Goal: Information Seeking & Learning: Learn about a topic

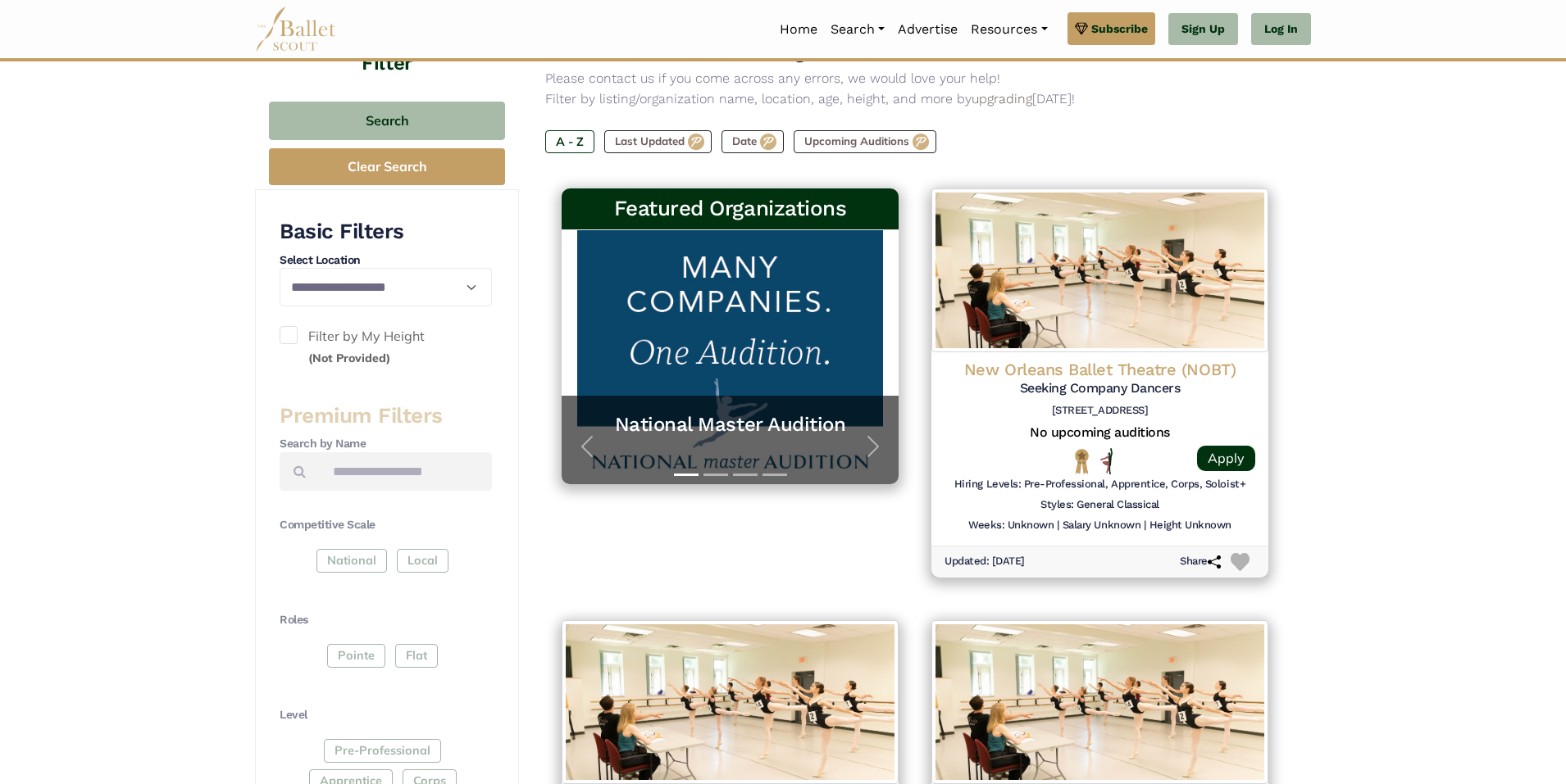
scroll to position [246, 0]
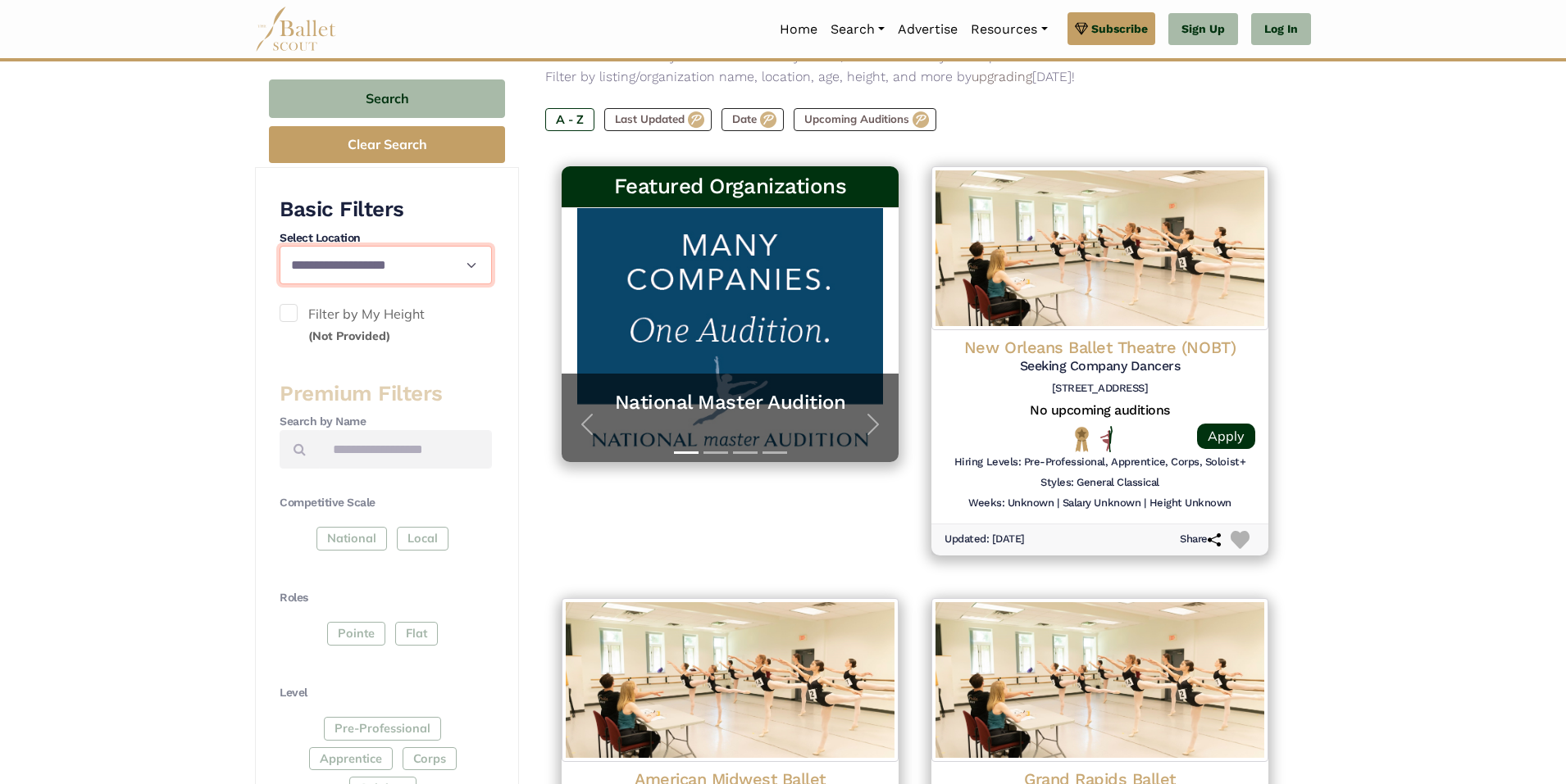
click at [341, 268] on select "**********" at bounding box center [385, 265] width 212 height 39
select select "**"
click at [280, 246] on select "**********" at bounding box center [385, 265] width 212 height 39
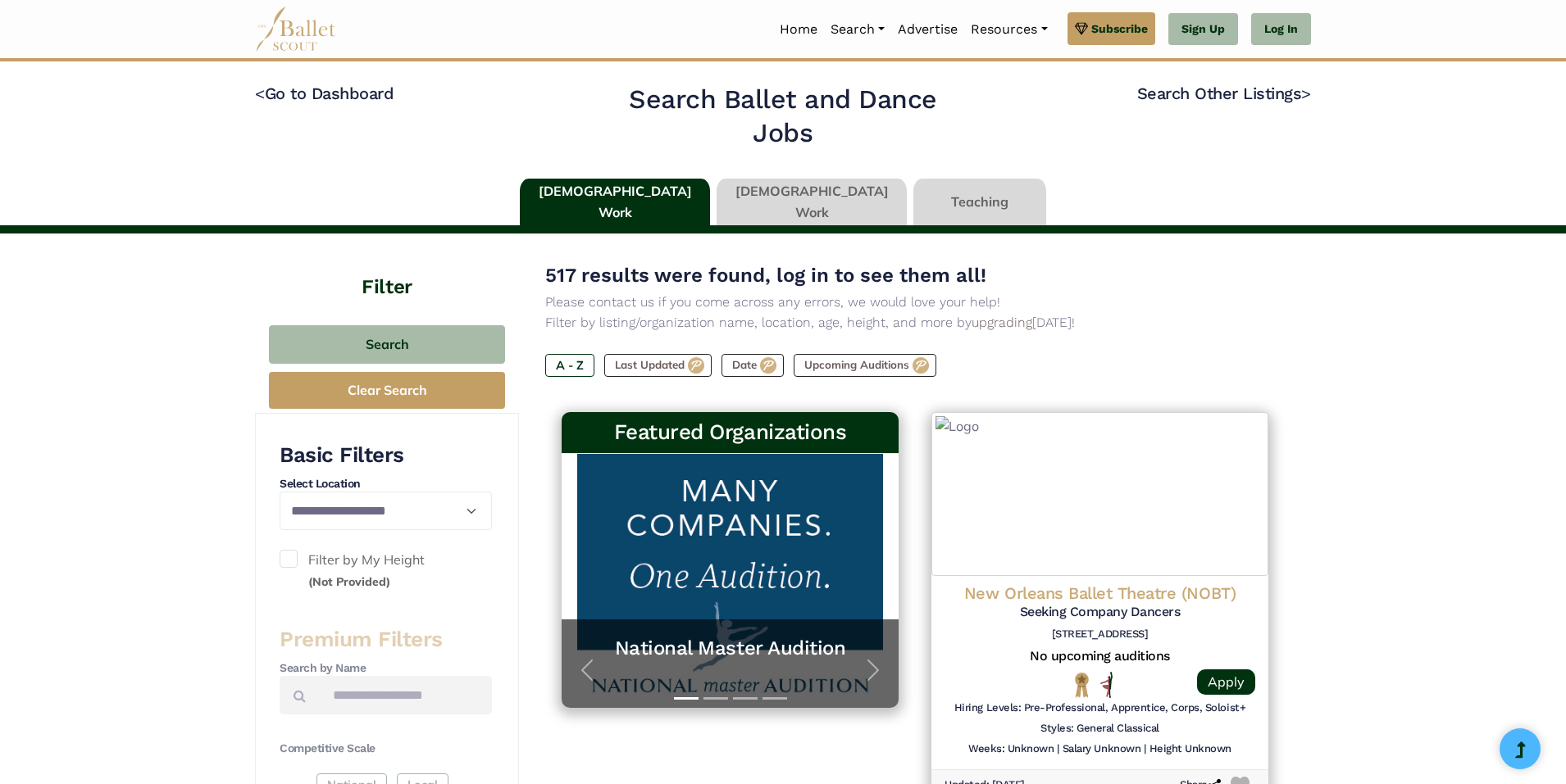
scroll to position [205, 0]
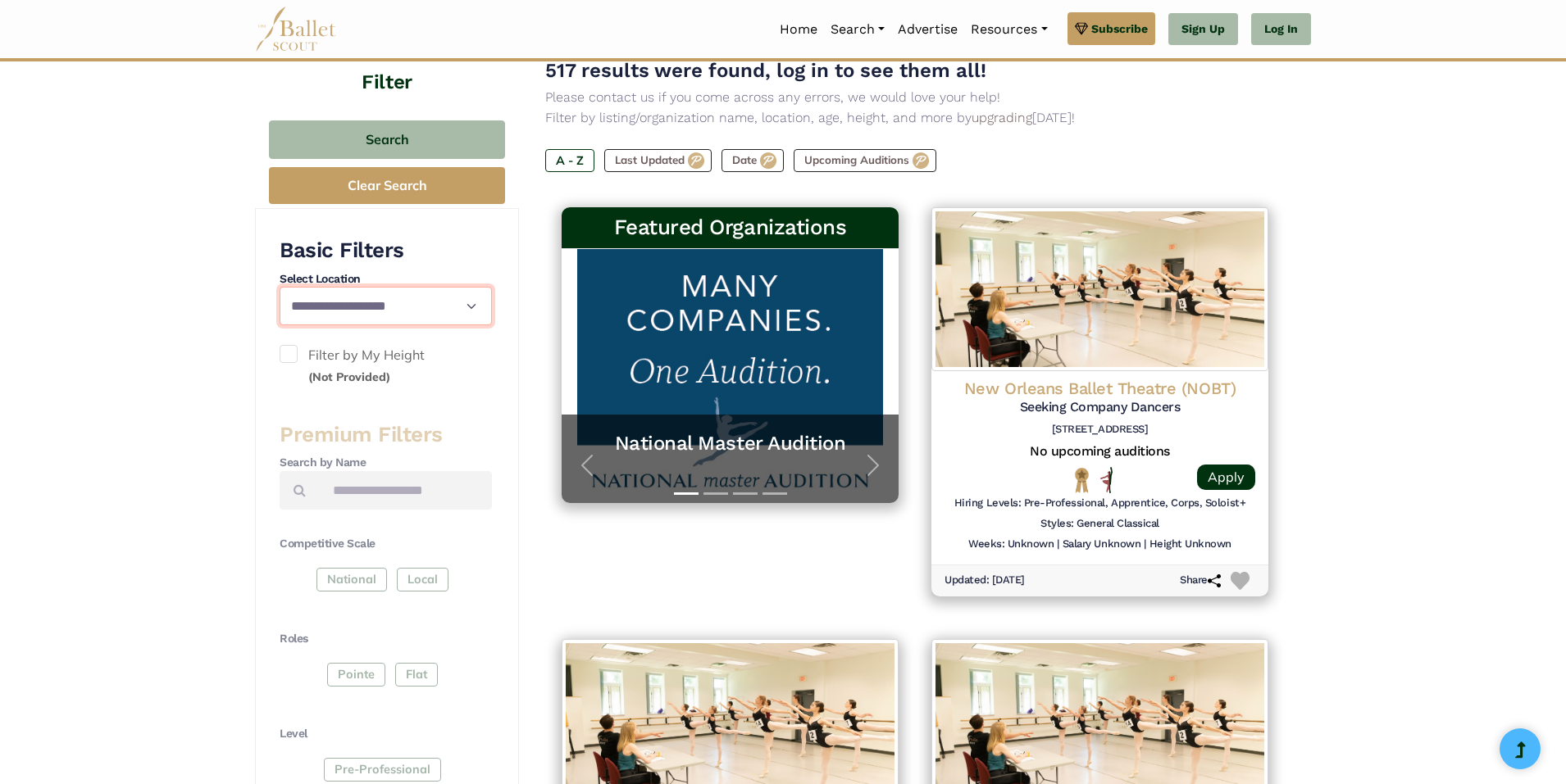
click at [364, 305] on select "**********" at bounding box center [385, 305] width 212 height 39
select select "**"
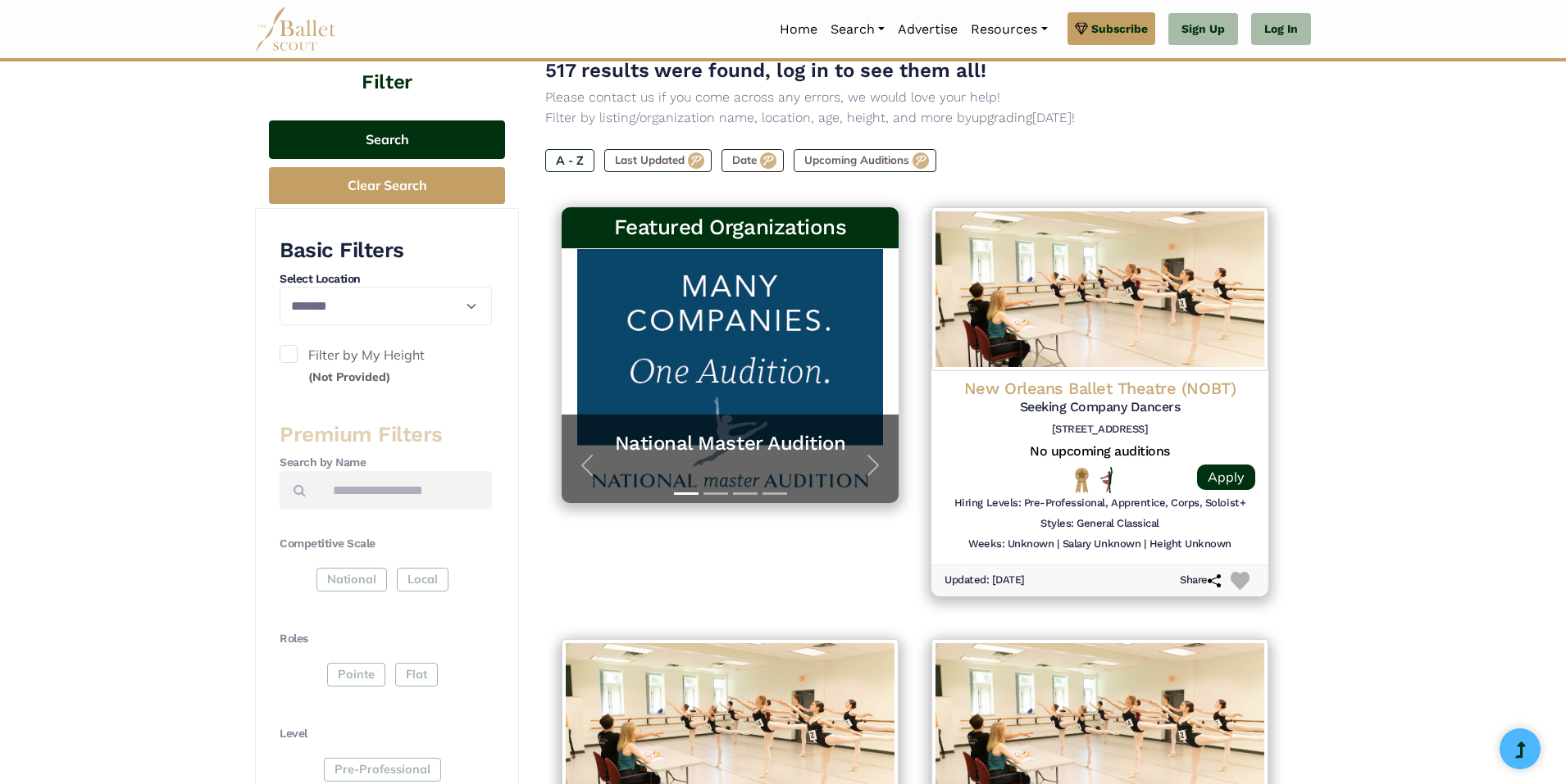
click at [398, 137] on button "Search" at bounding box center [386, 139] width 236 height 39
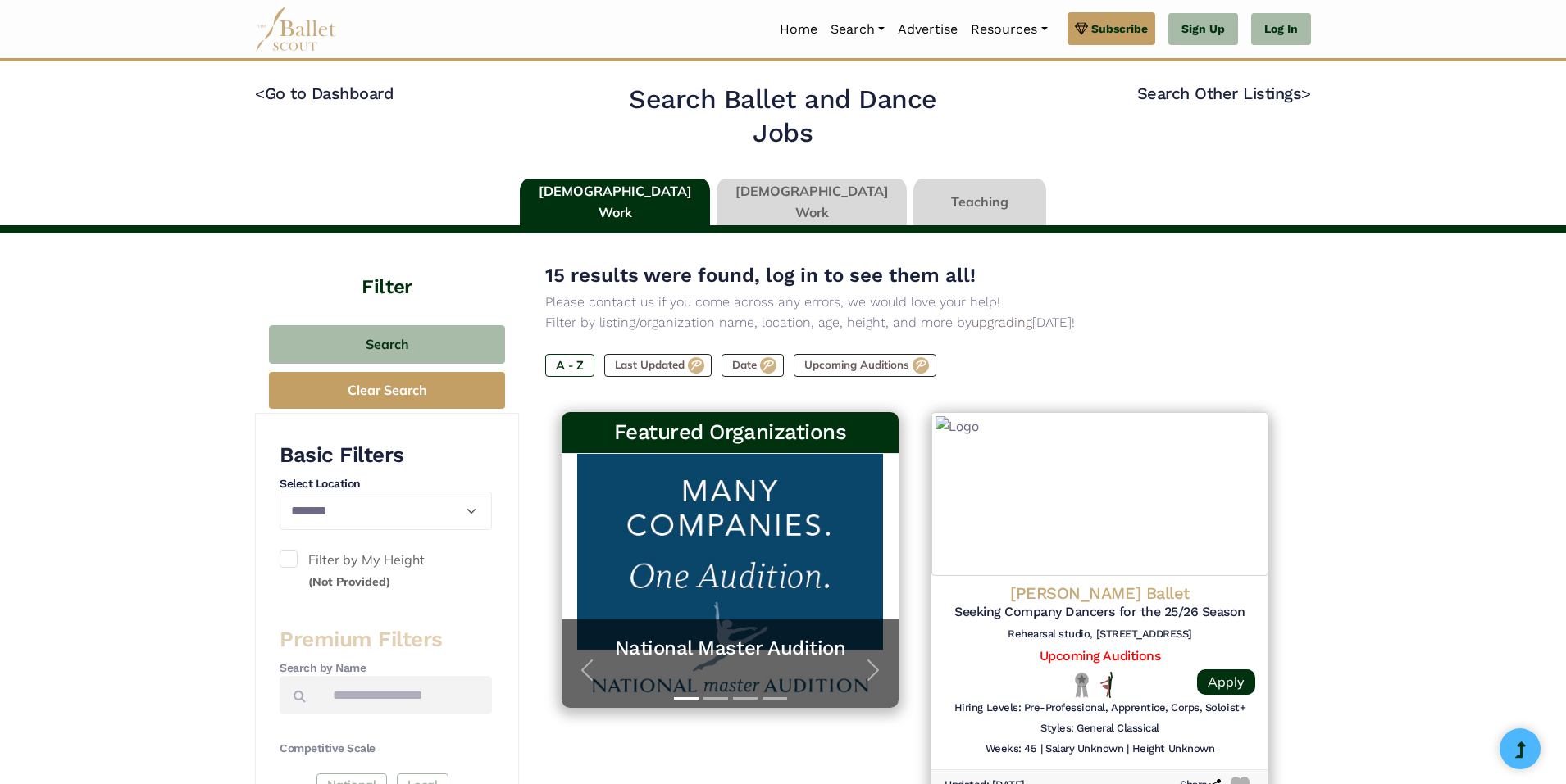
select select "**"
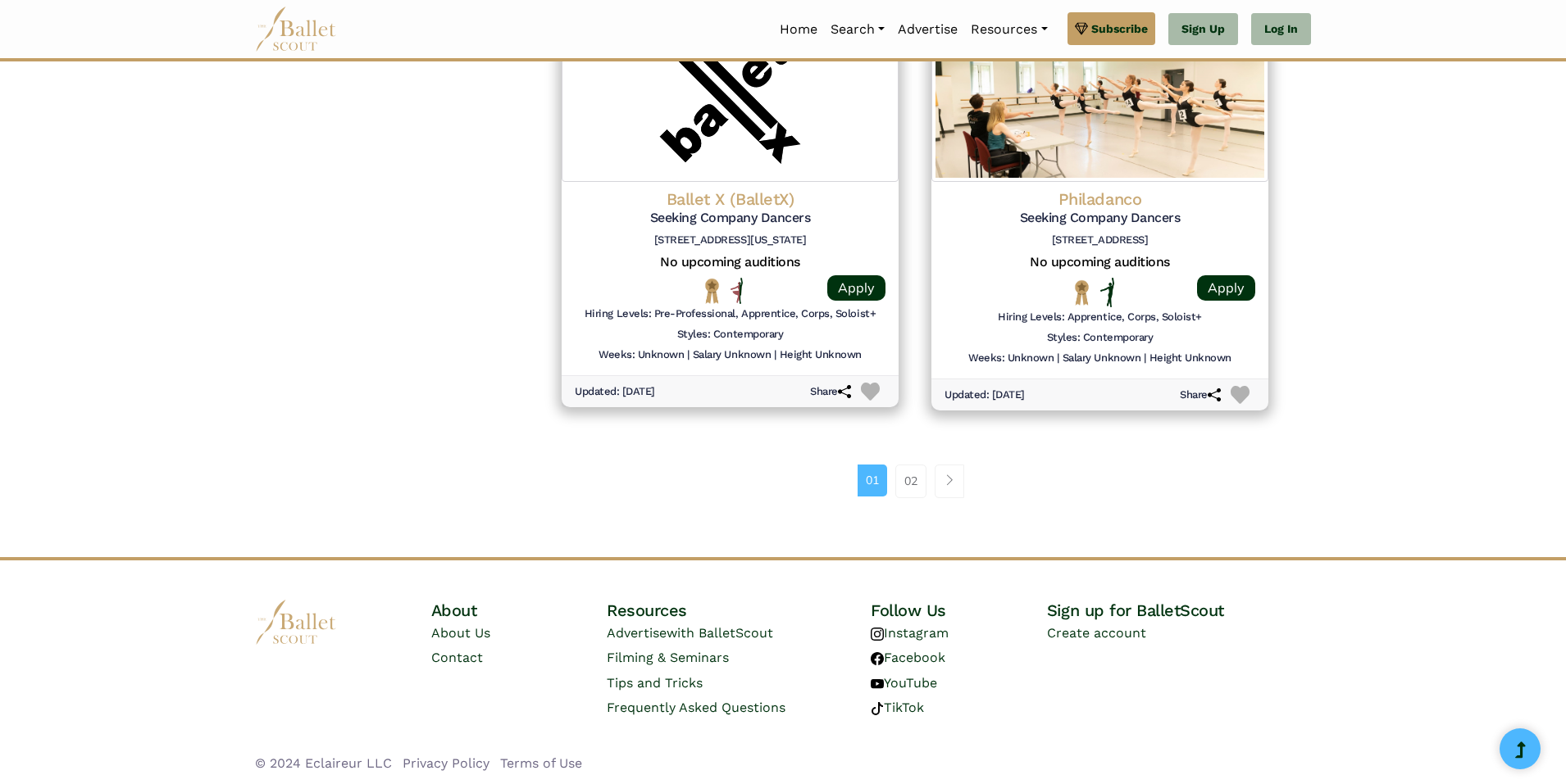
scroll to position [2127, 0]
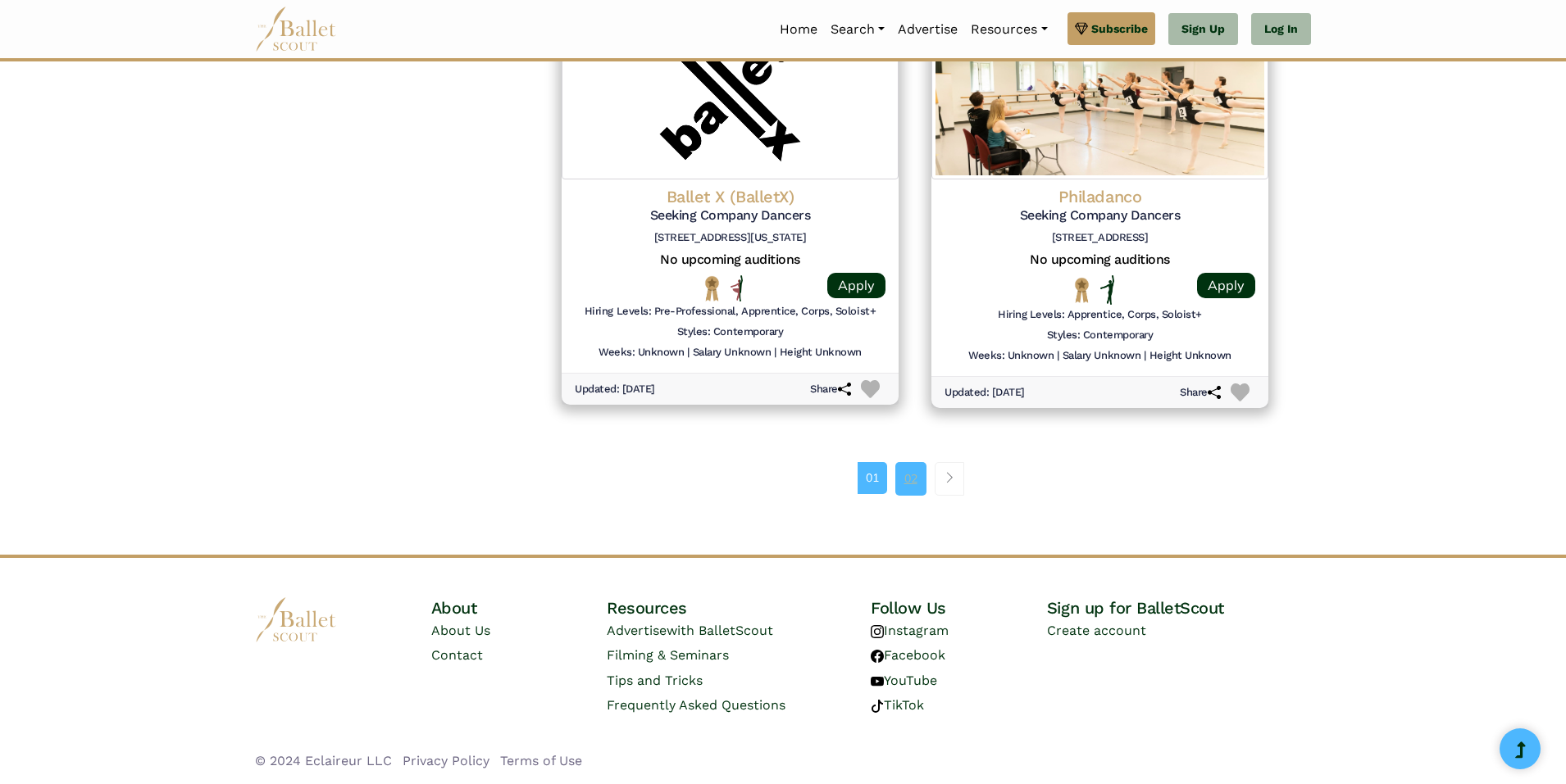
click at [912, 488] on link "02" at bounding box center [911, 479] width 31 height 33
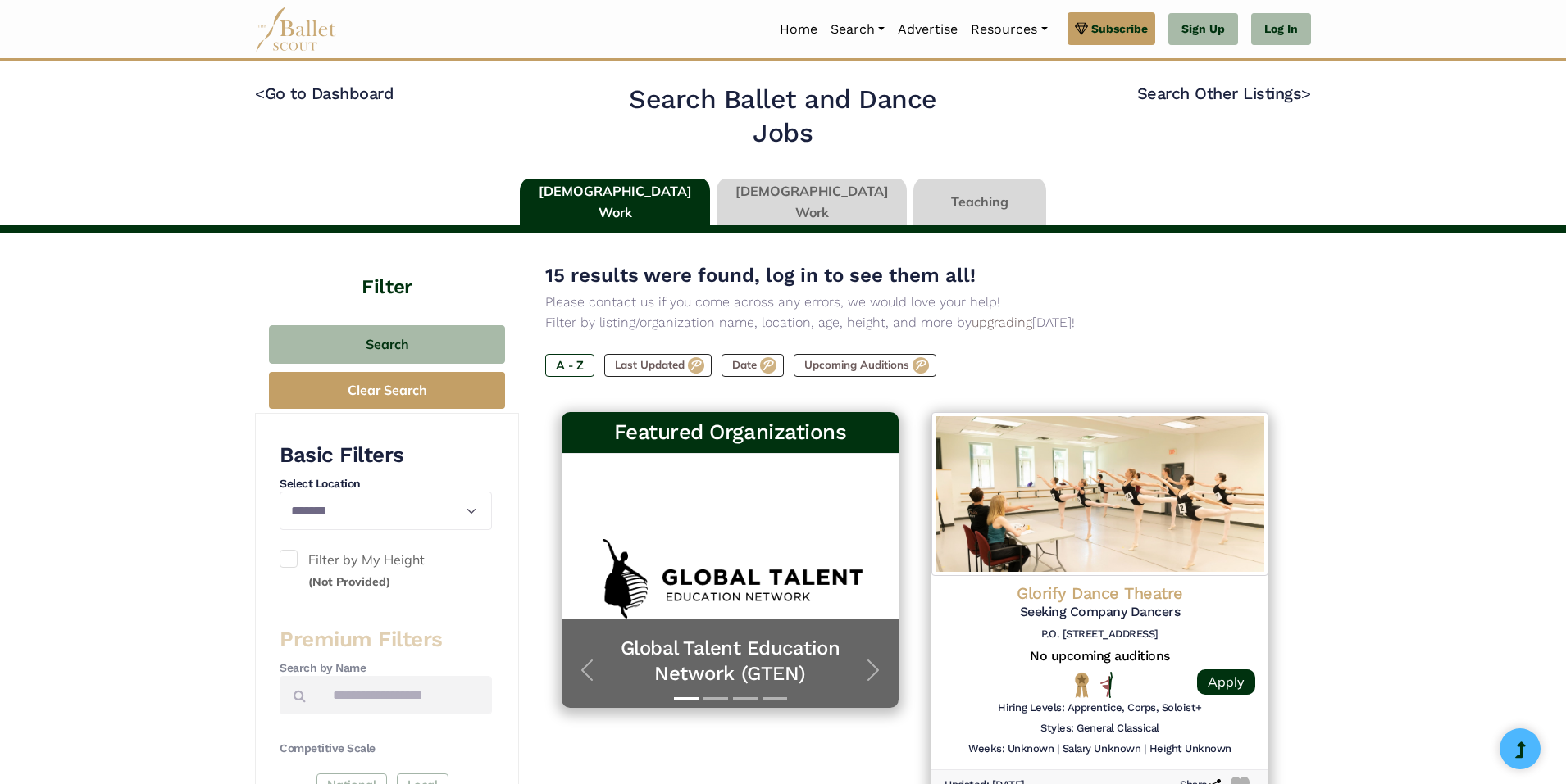
select select "**"
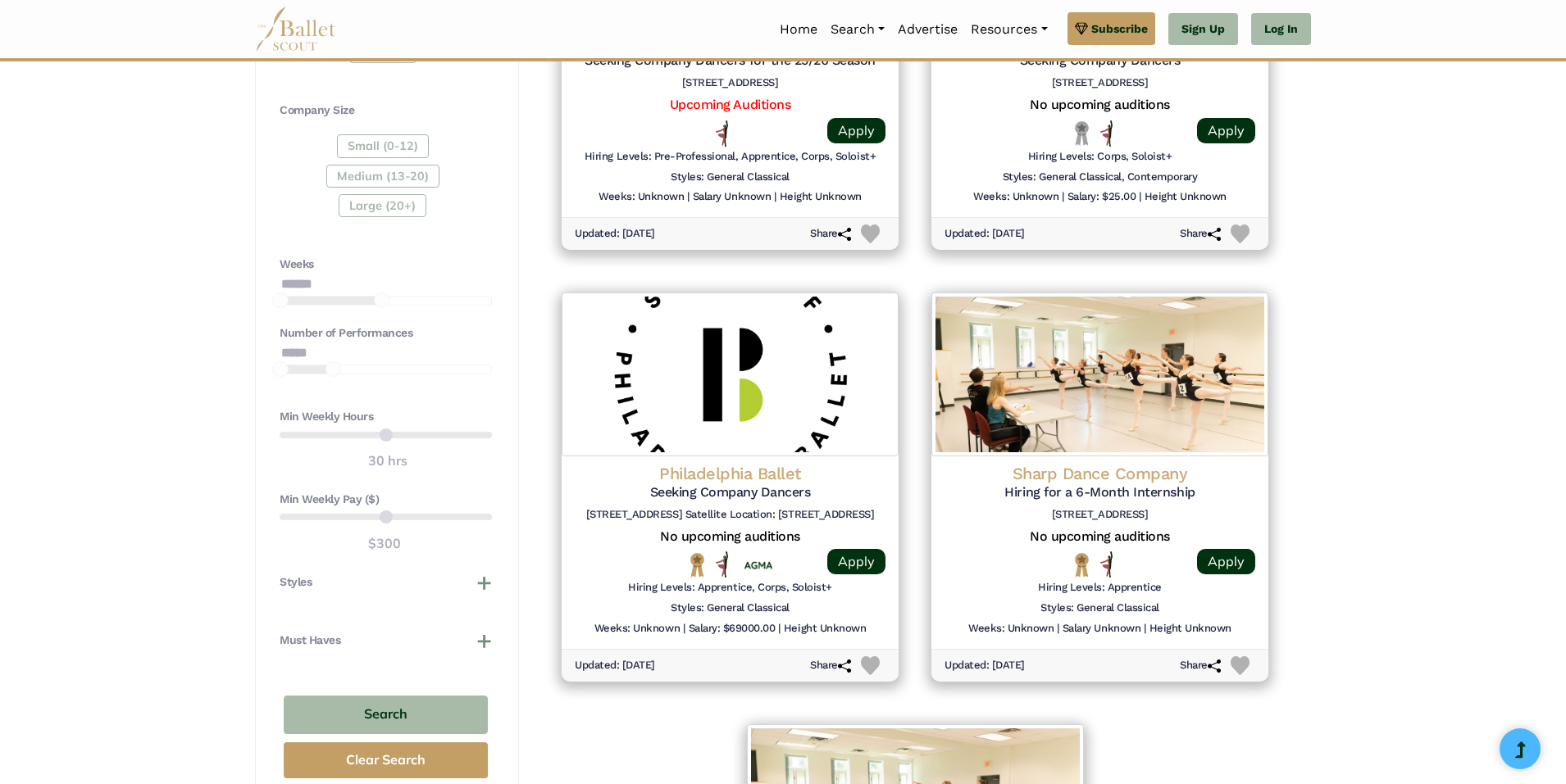
scroll to position [1066, 0]
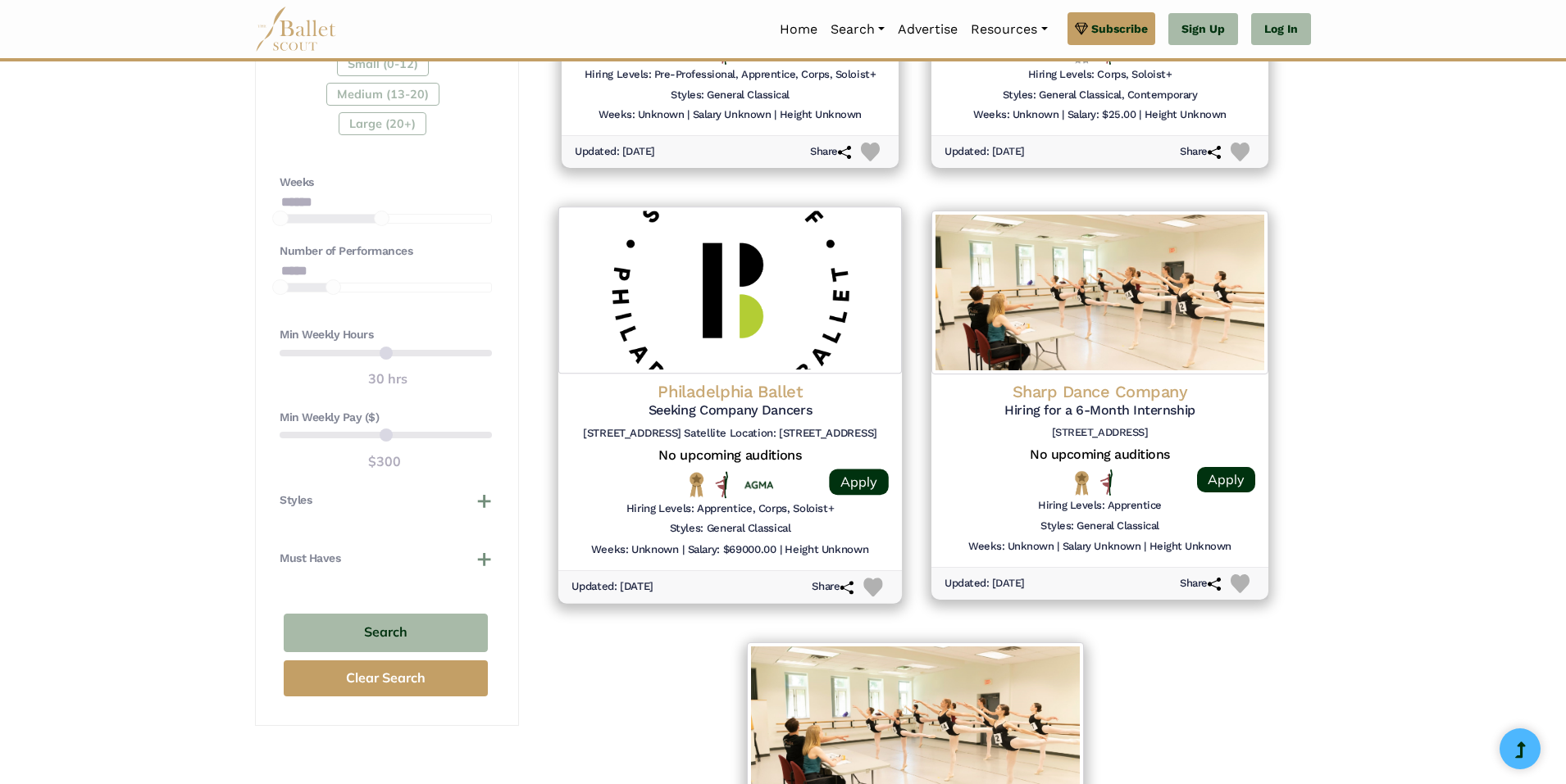
click at [752, 399] on h4 "Philadelphia Ballet" at bounding box center [730, 391] width 318 height 22
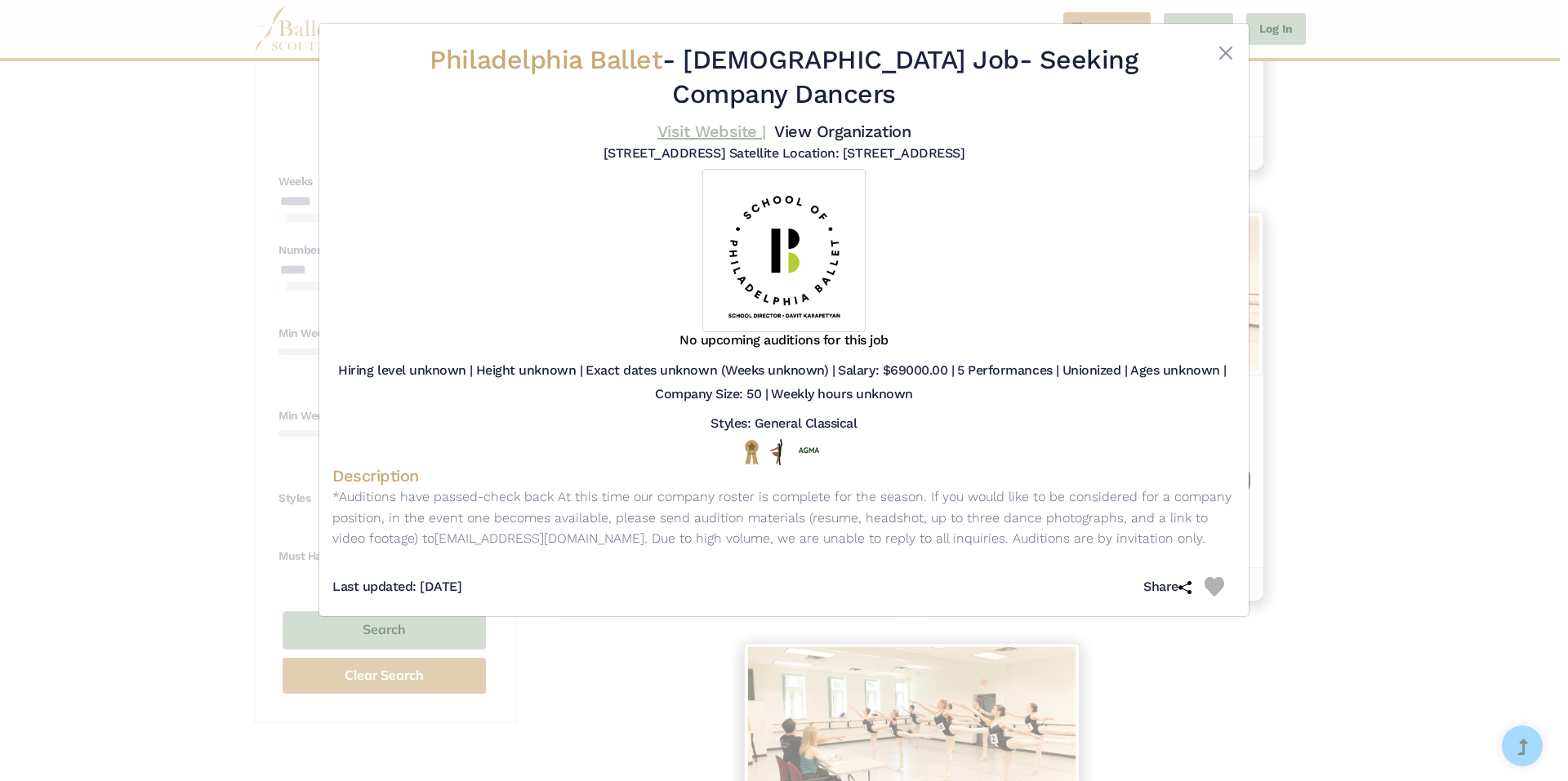
click at [733, 136] on link "Visit Website |" at bounding box center [712, 132] width 109 height 20
click at [1227, 56] on button "Close" at bounding box center [1226, 54] width 20 height 20
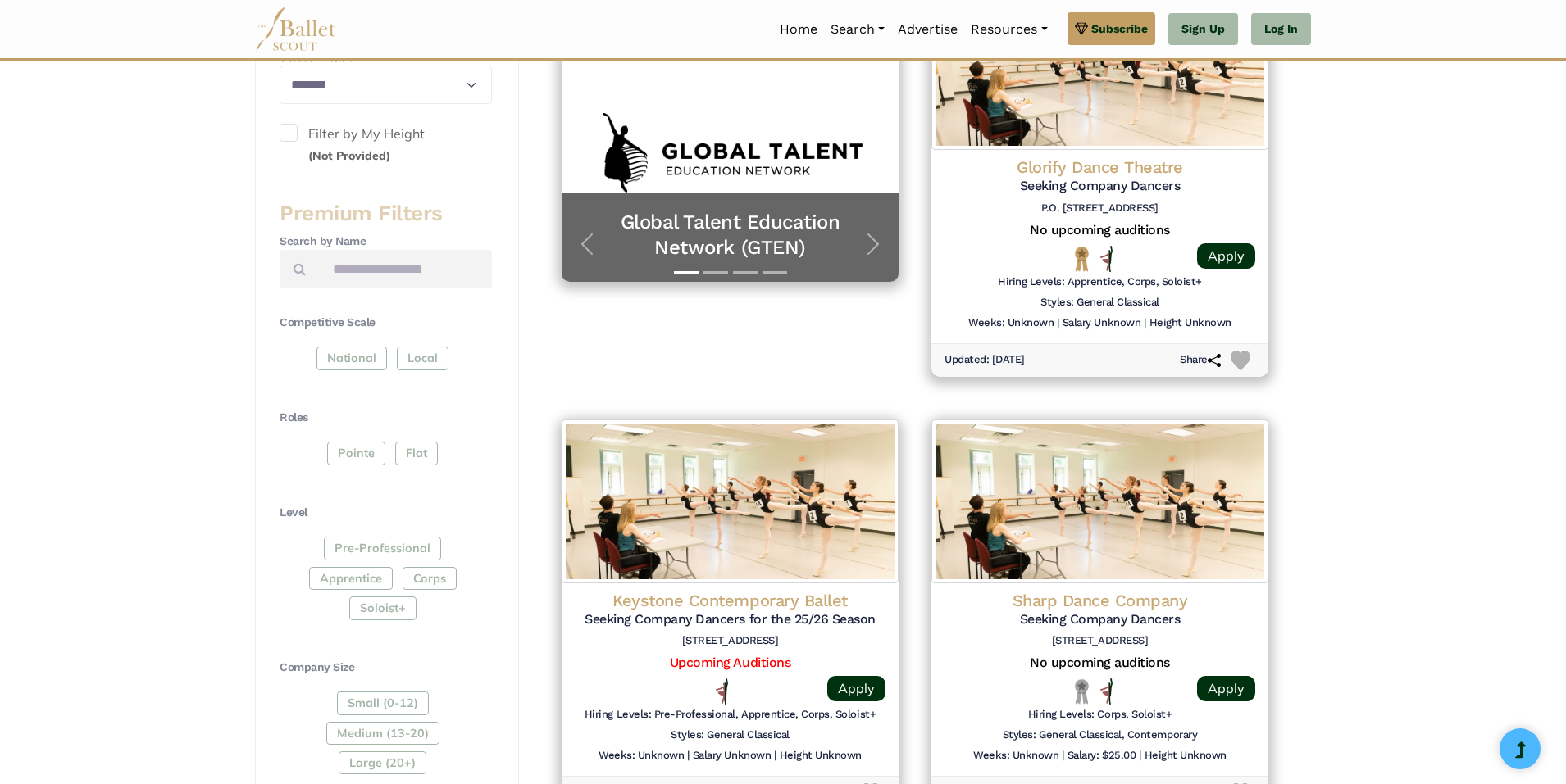
scroll to position [82, 0]
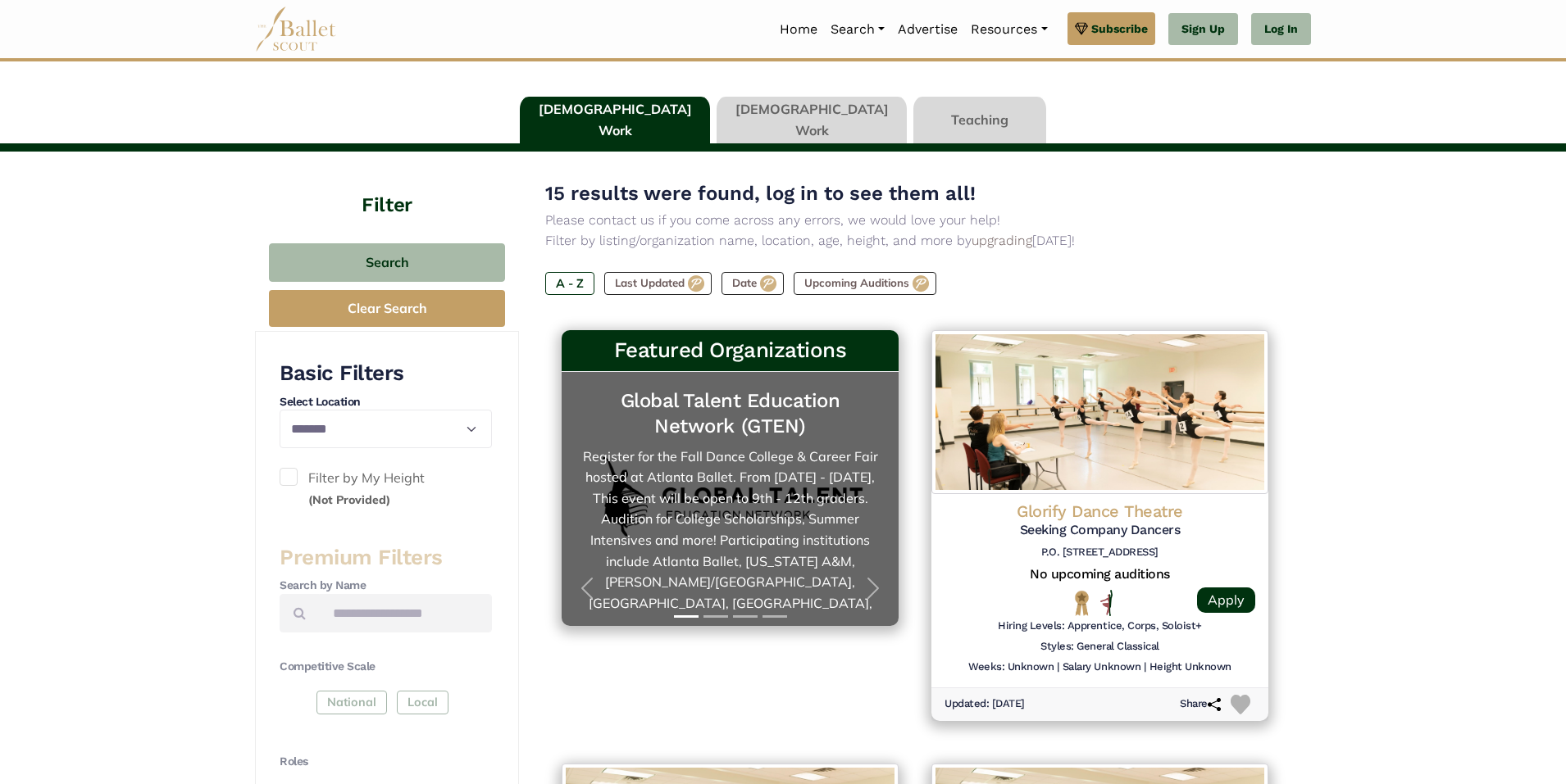
click at [733, 496] on link "Global Talent Education Network (GTEN)" at bounding box center [731, 498] width 305 height 221
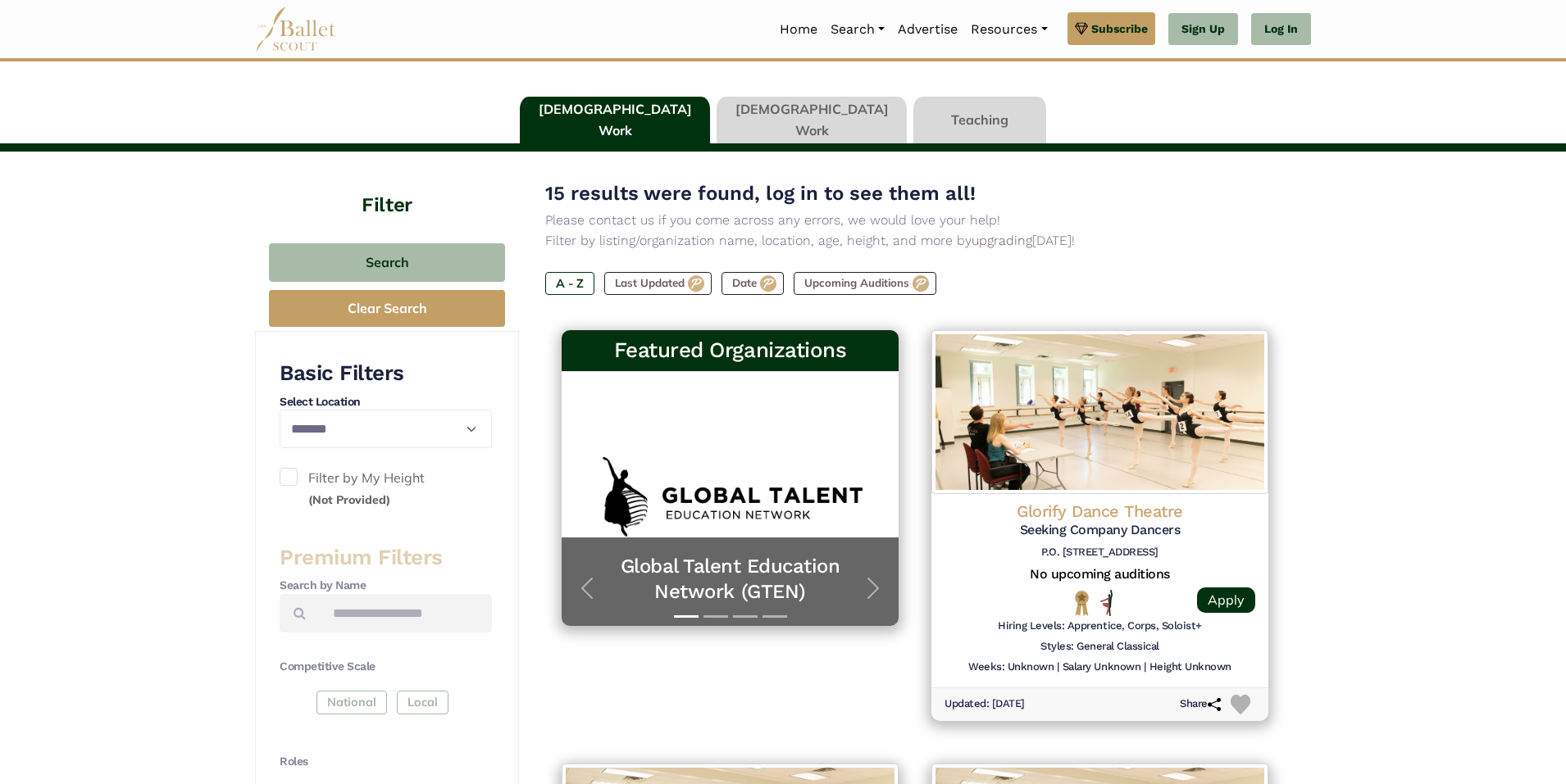
scroll to position [164, 0]
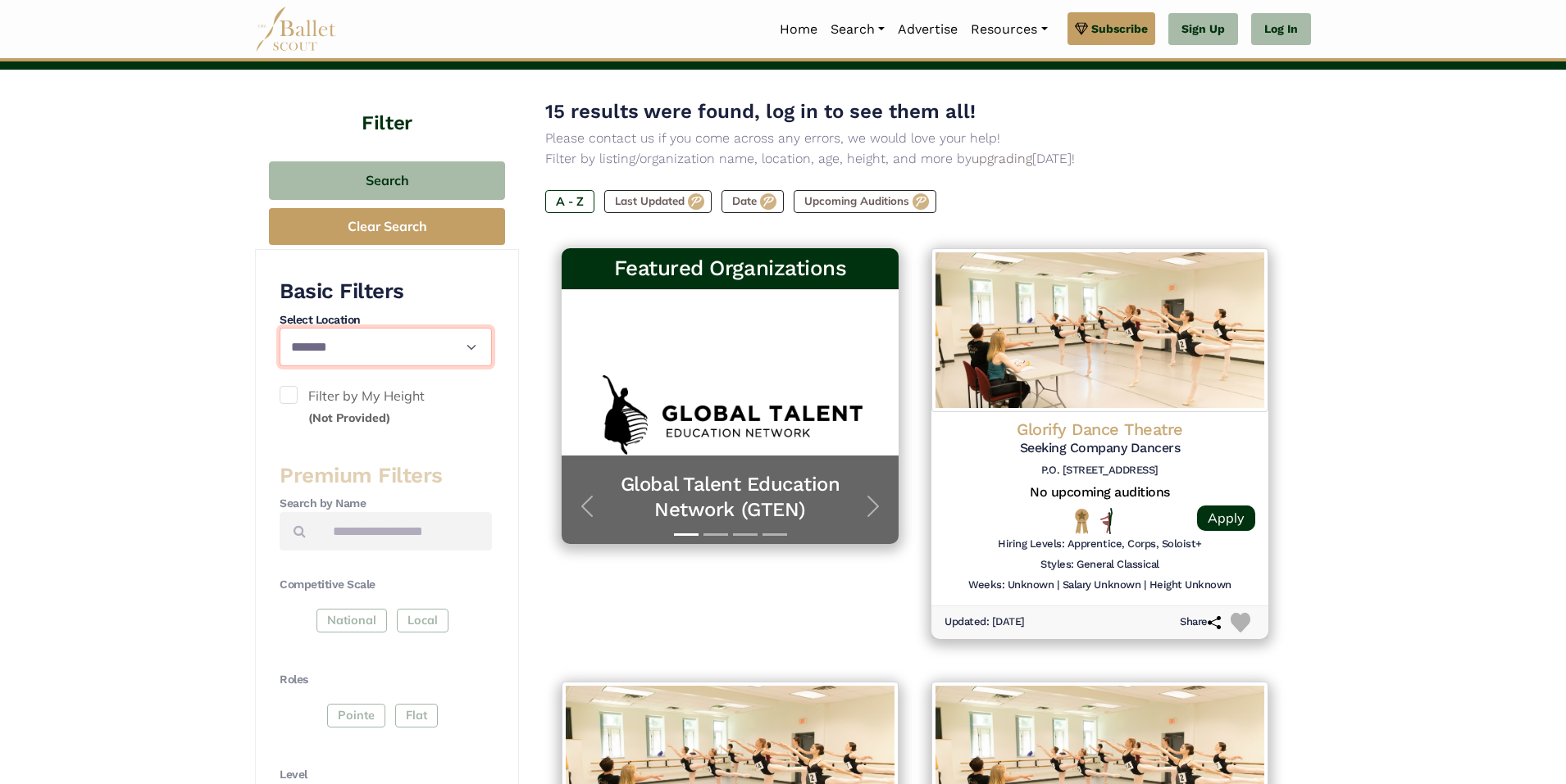
click at [463, 345] on select "**********" at bounding box center [385, 347] width 212 height 39
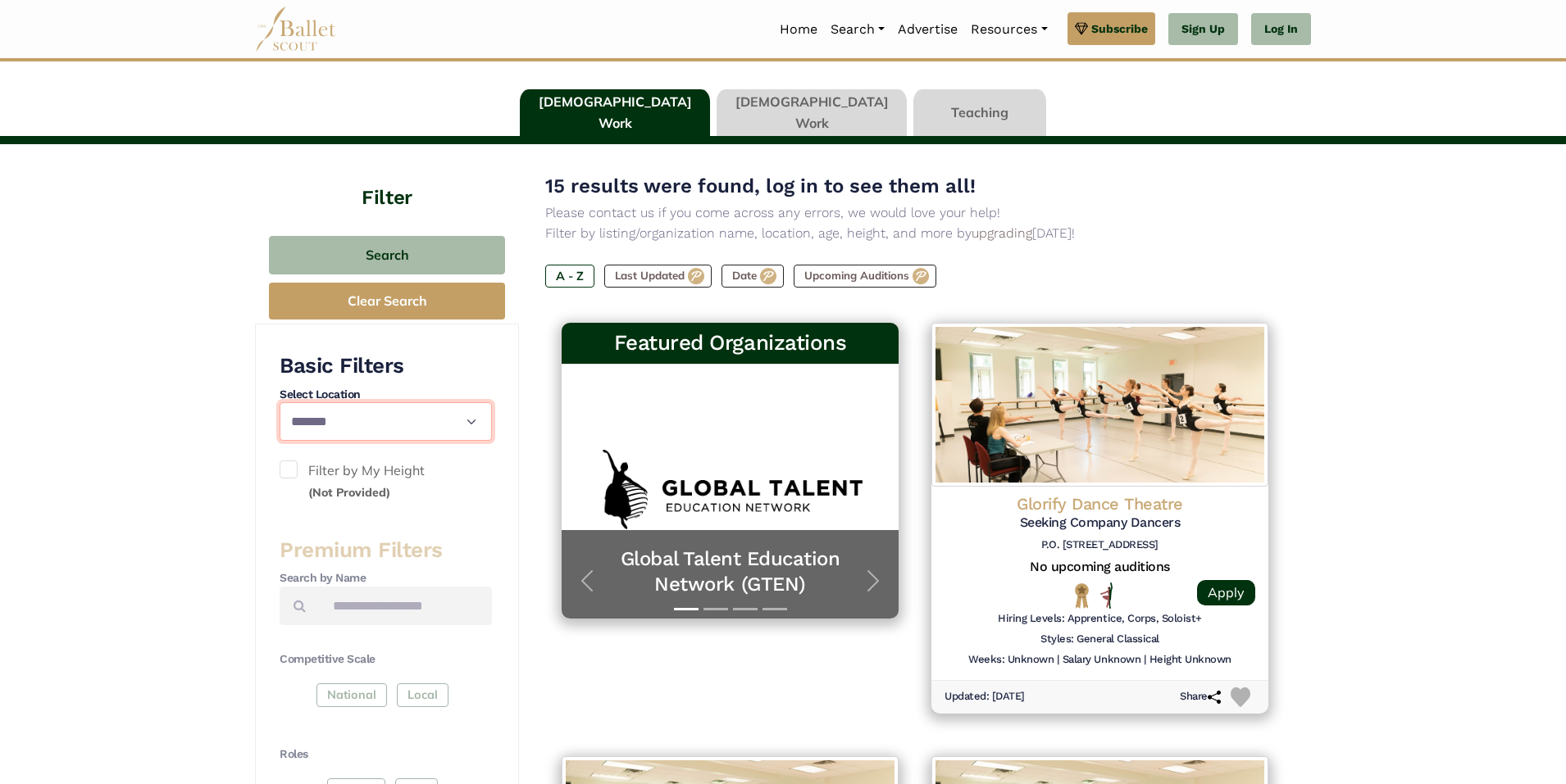
scroll to position [0, 0]
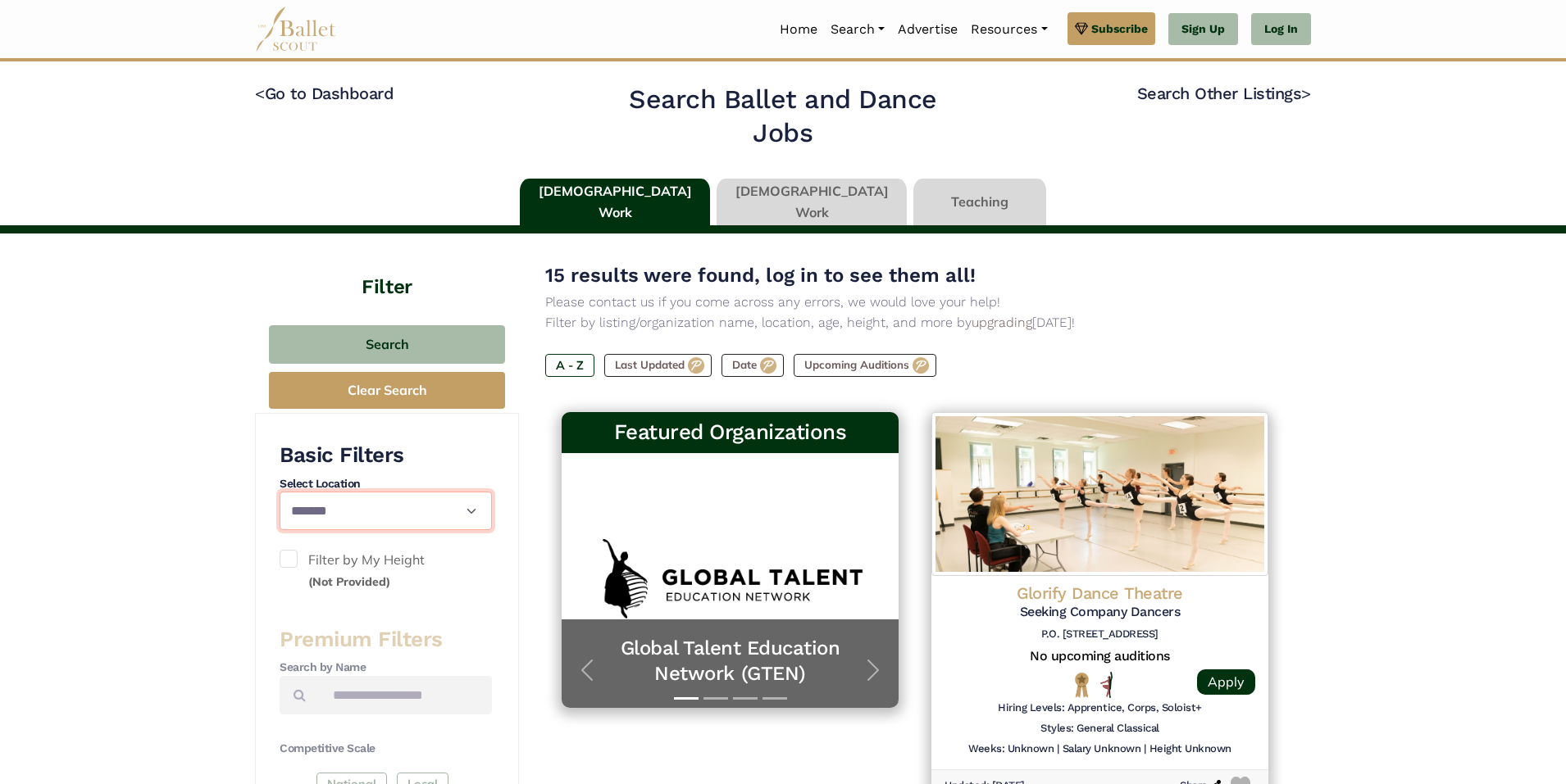
click at [379, 521] on select "**********" at bounding box center [385, 510] width 212 height 39
select select
click at [280, 491] on select "**********" at bounding box center [385, 510] width 212 height 39
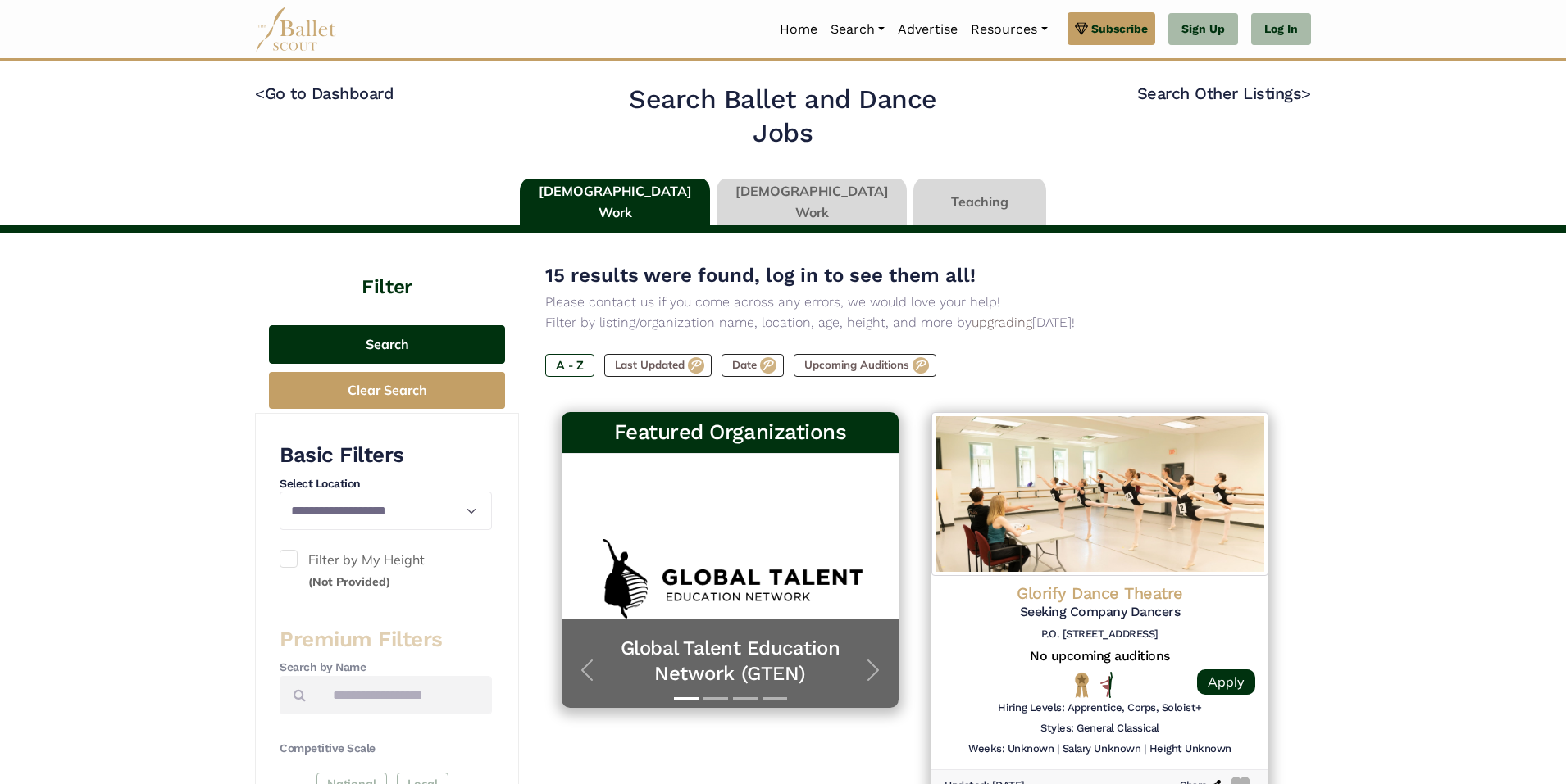
click at [381, 350] on button "Search" at bounding box center [386, 344] width 236 height 39
click at [638, 201] on link at bounding box center [614, 202] width 190 height 47
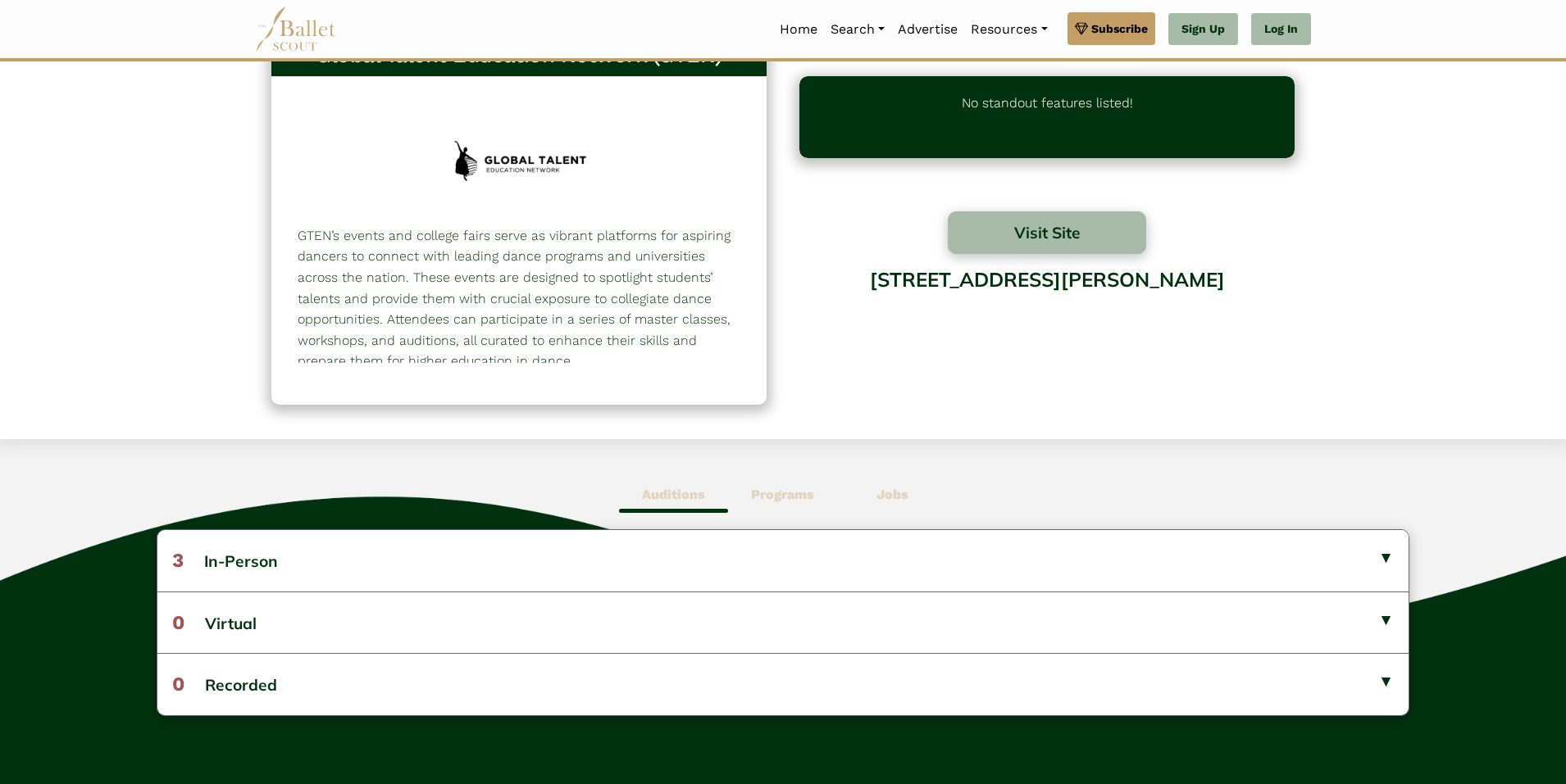
scroll to position [82, 0]
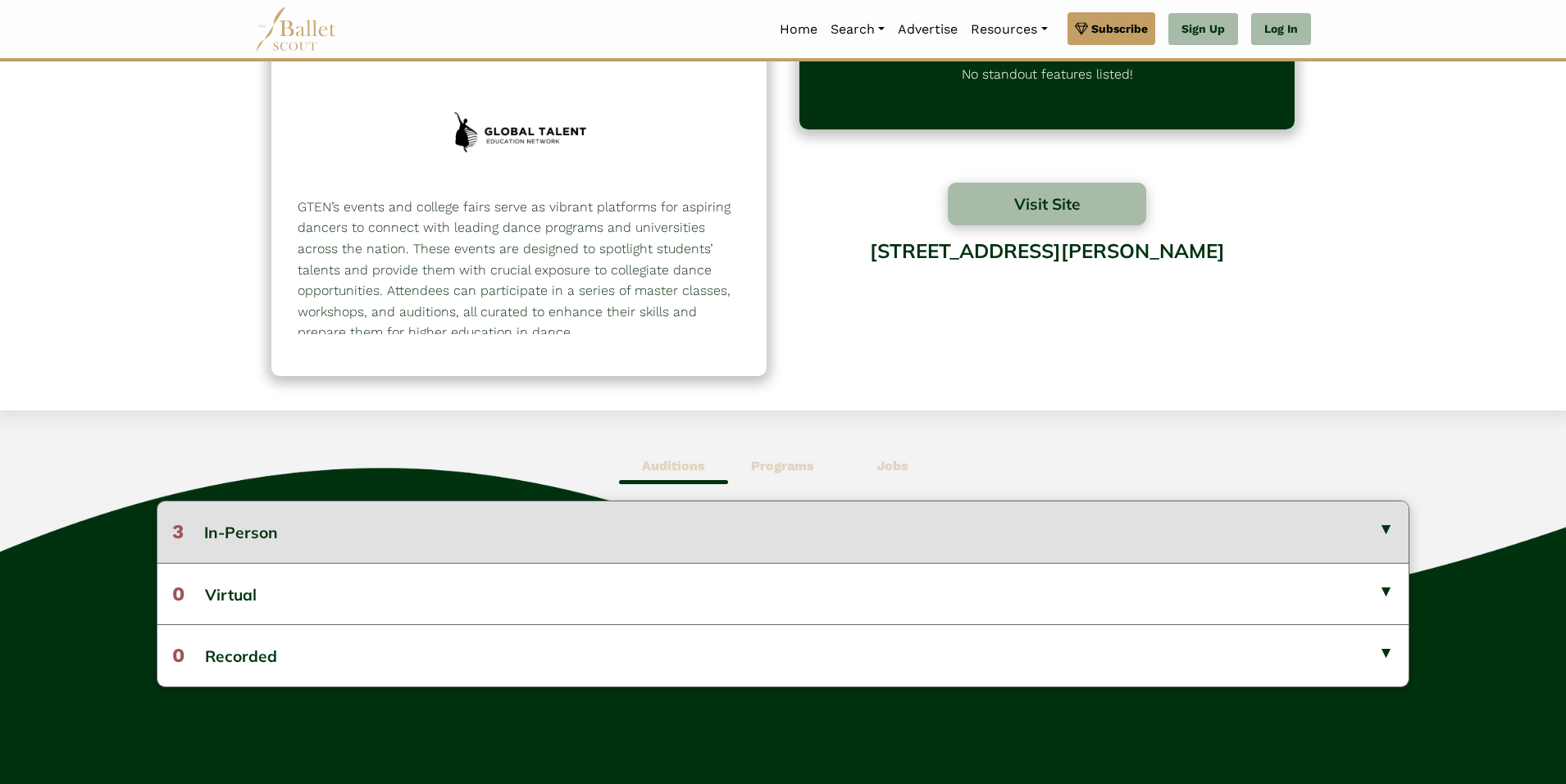
click at [1328, 529] on button "3 In-Person" at bounding box center [783, 531] width 1251 height 61
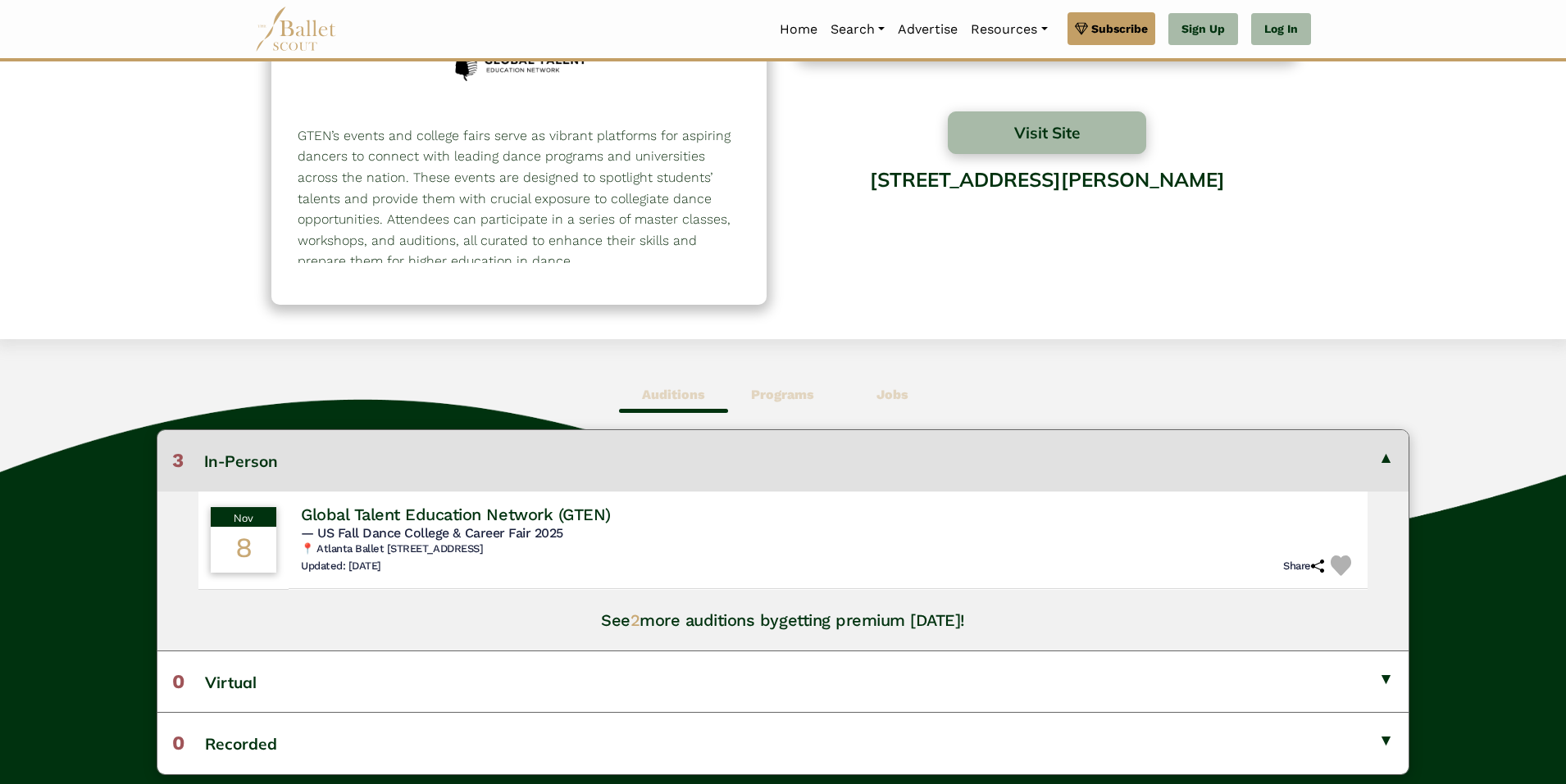
scroll to position [246, 0]
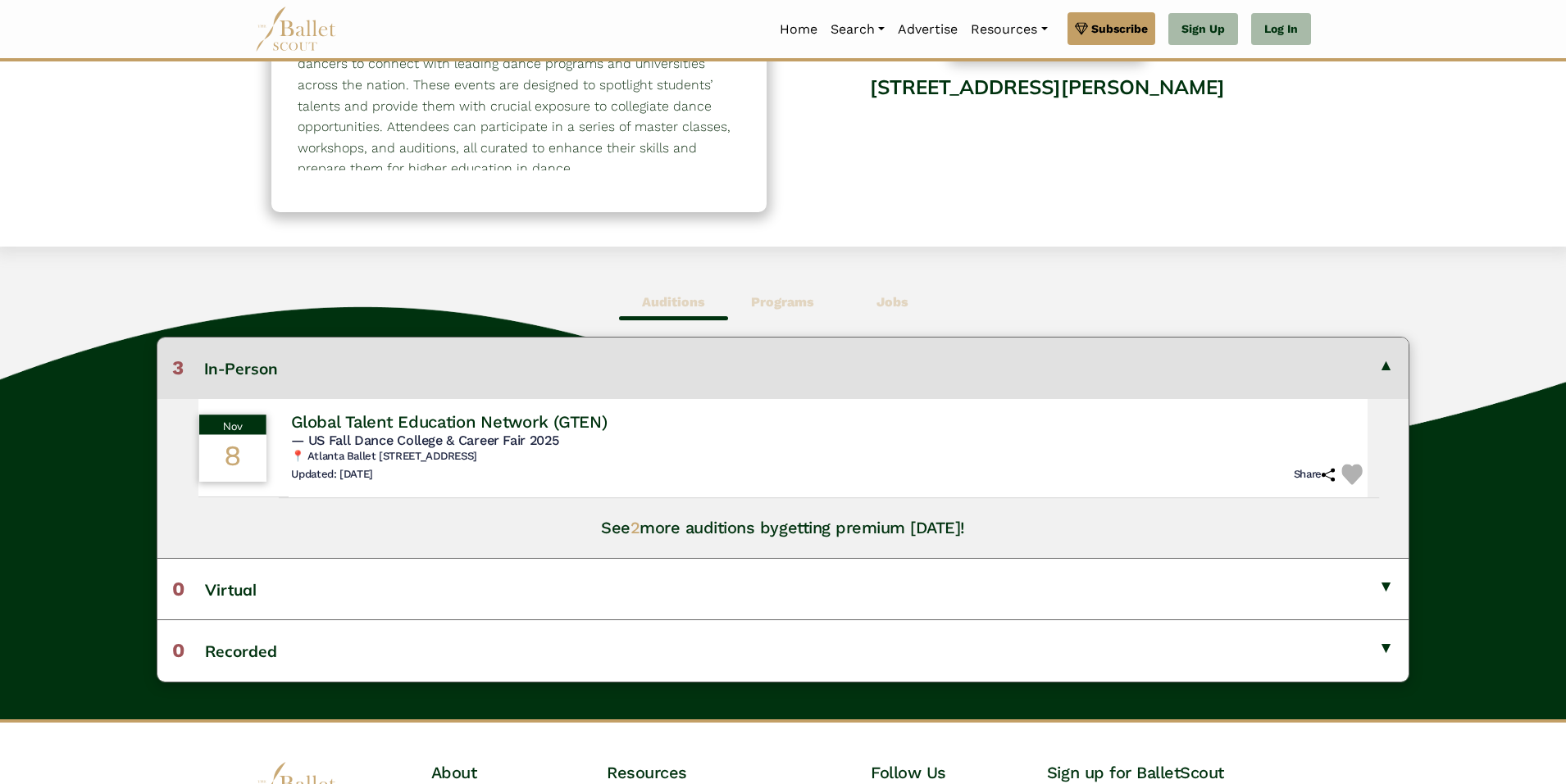
click at [490, 444] on span "— US Fall Dance College & Career Fair 2025" at bounding box center [424, 440] width 268 height 16
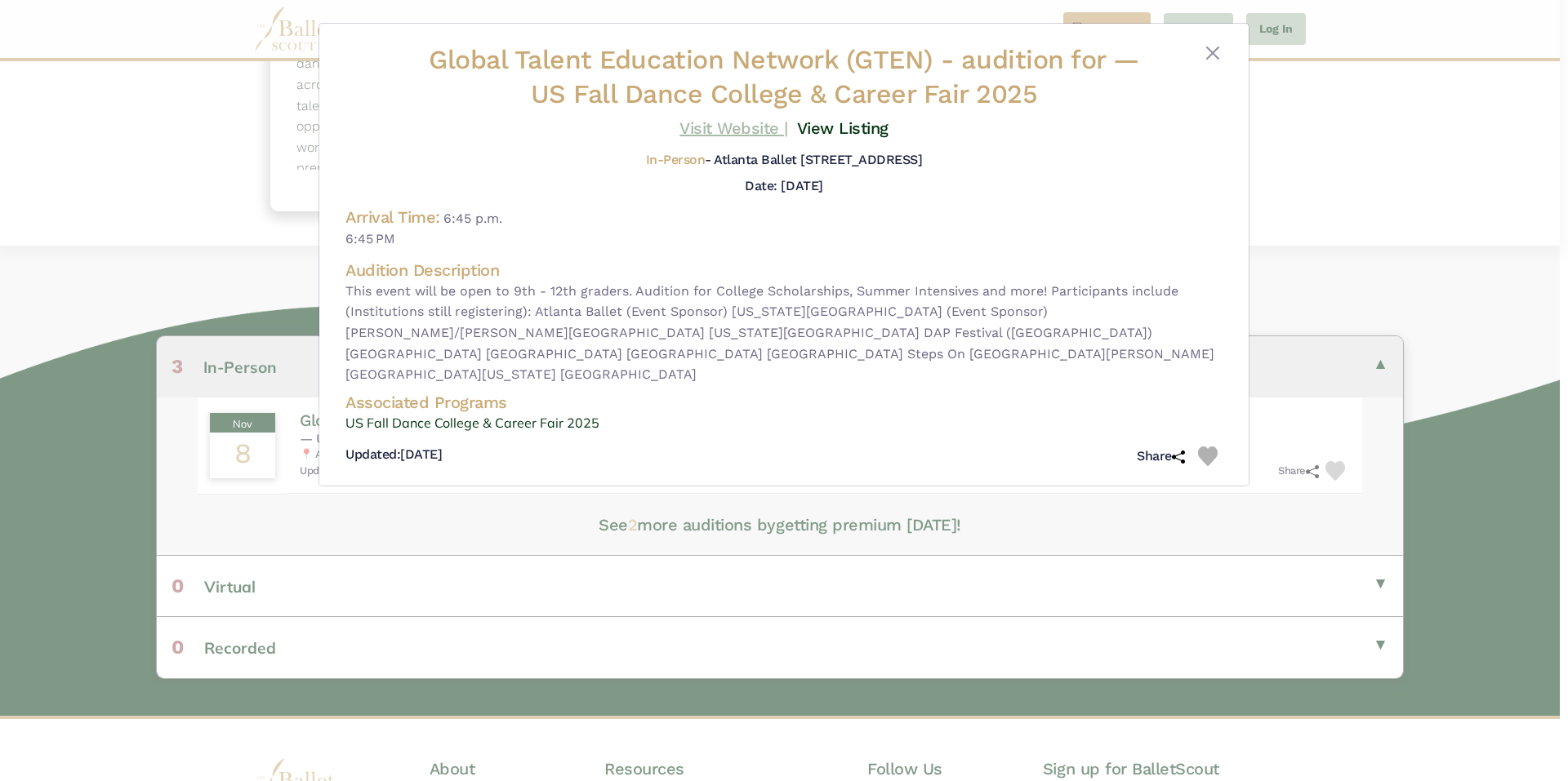
click at [746, 133] on link "Visit Website |" at bounding box center [733, 128] width 109 height 20
click at [1208, 51] on button "Close" at bounding box center [1212, 54] width 20 height 20
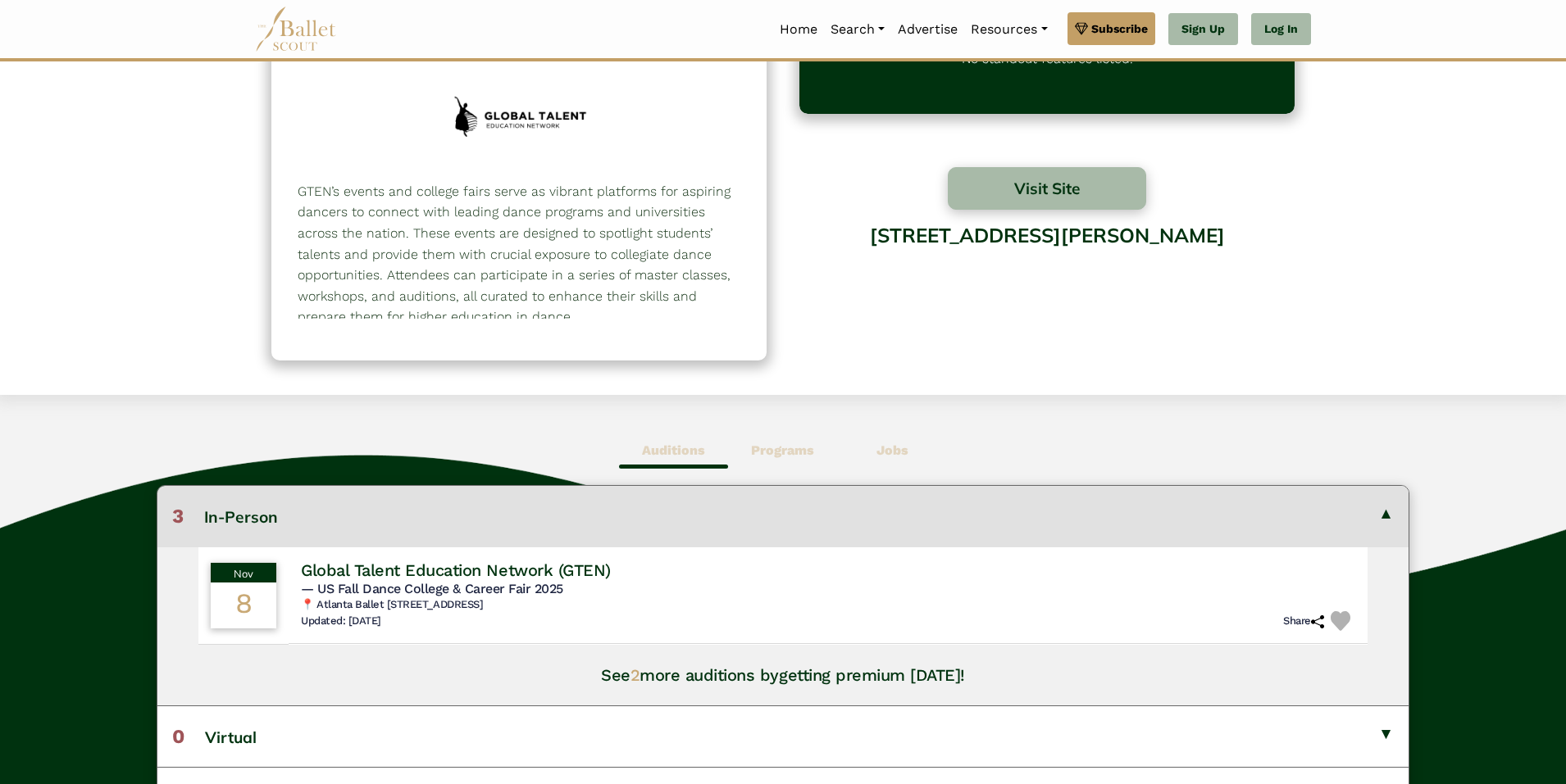
scroll to position [0, 0]
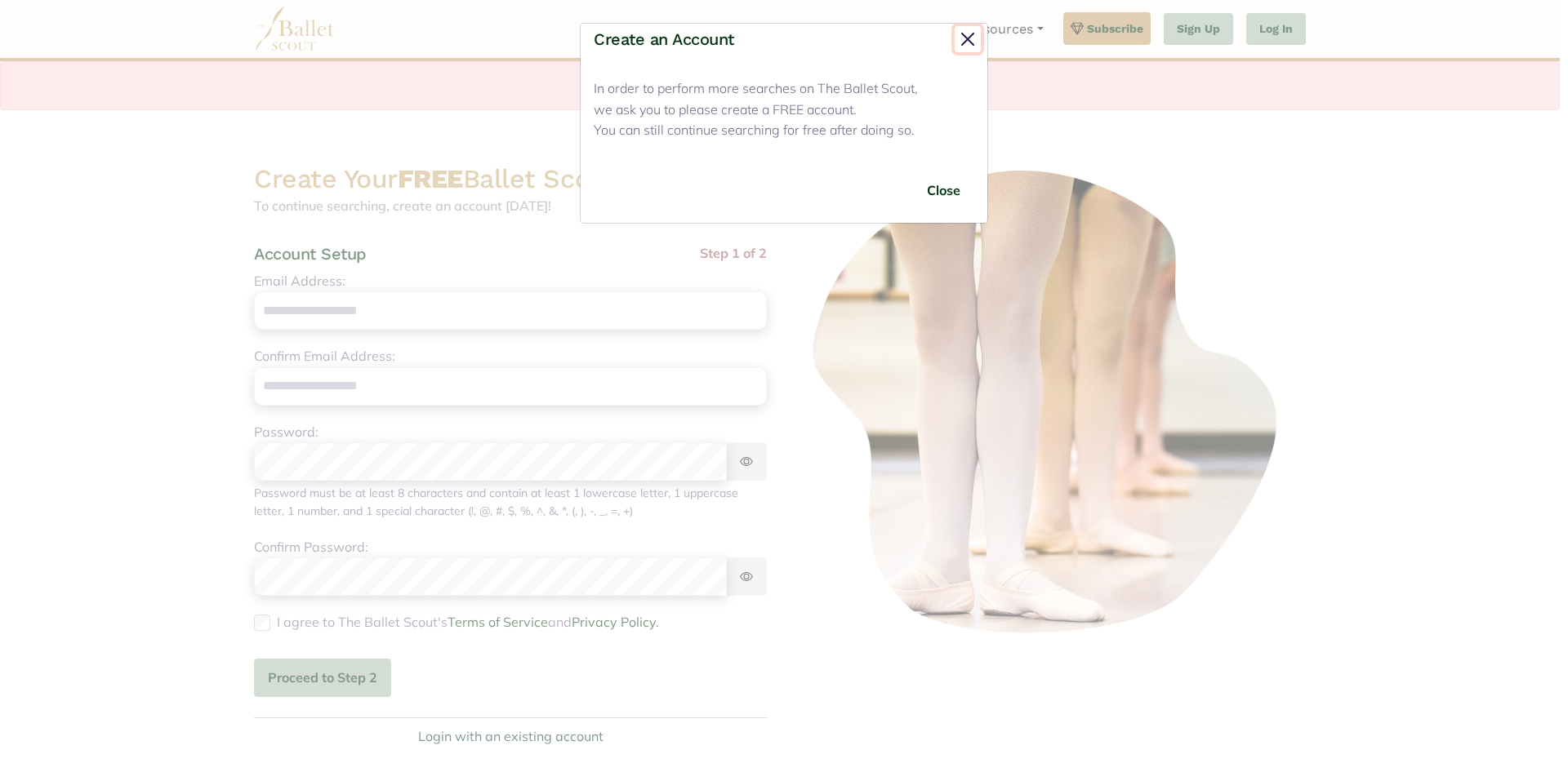
click at [963, 43] on button "Close" at bounding box center [967, 39] width 26 height 26
click at [966, 41] on button "Close" at bounding box center [967, 39] width 26 height 26
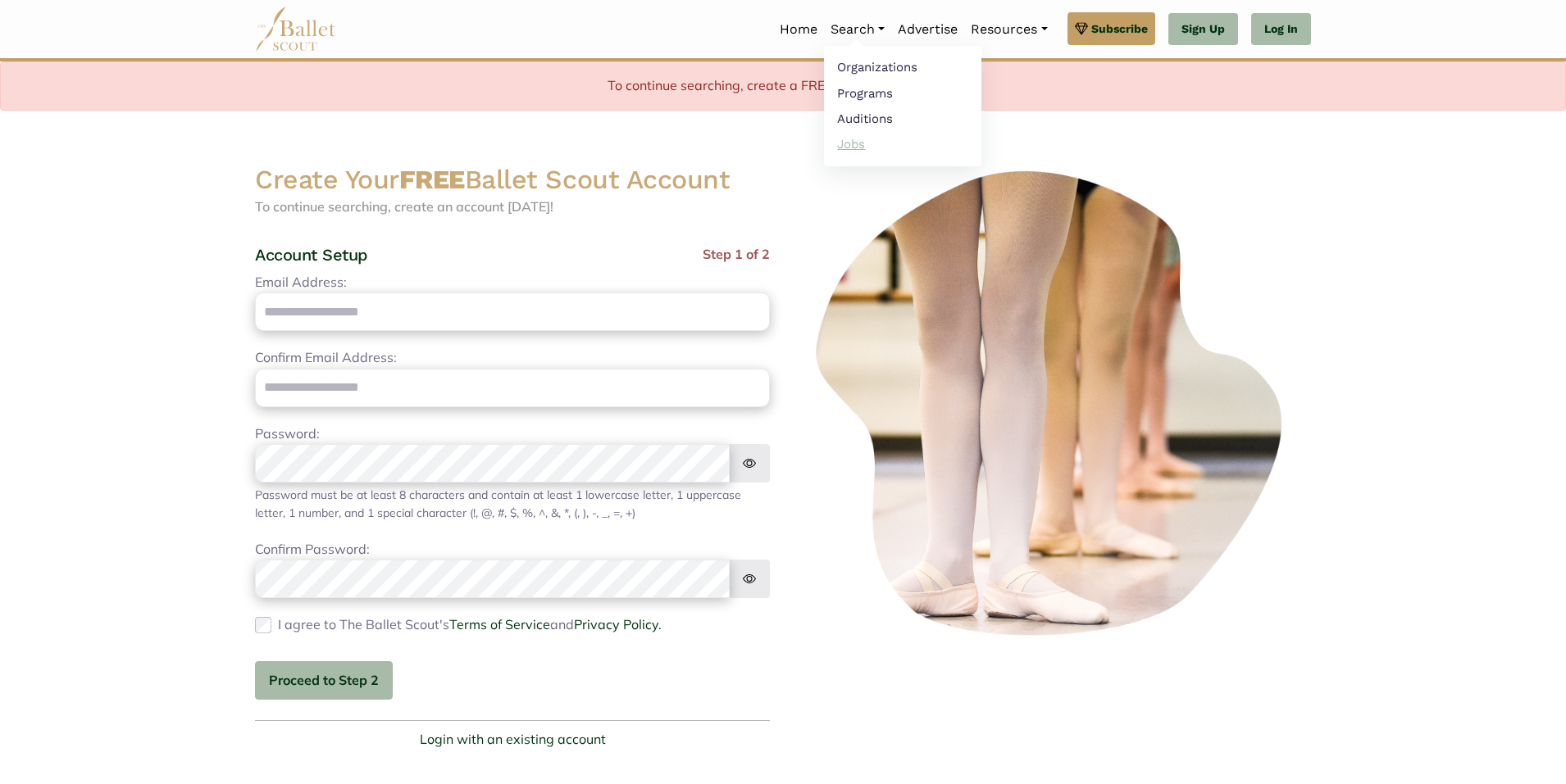
click at [859, 141] on link "Jobs" at bounding box center [903, 144] width 157 height 26
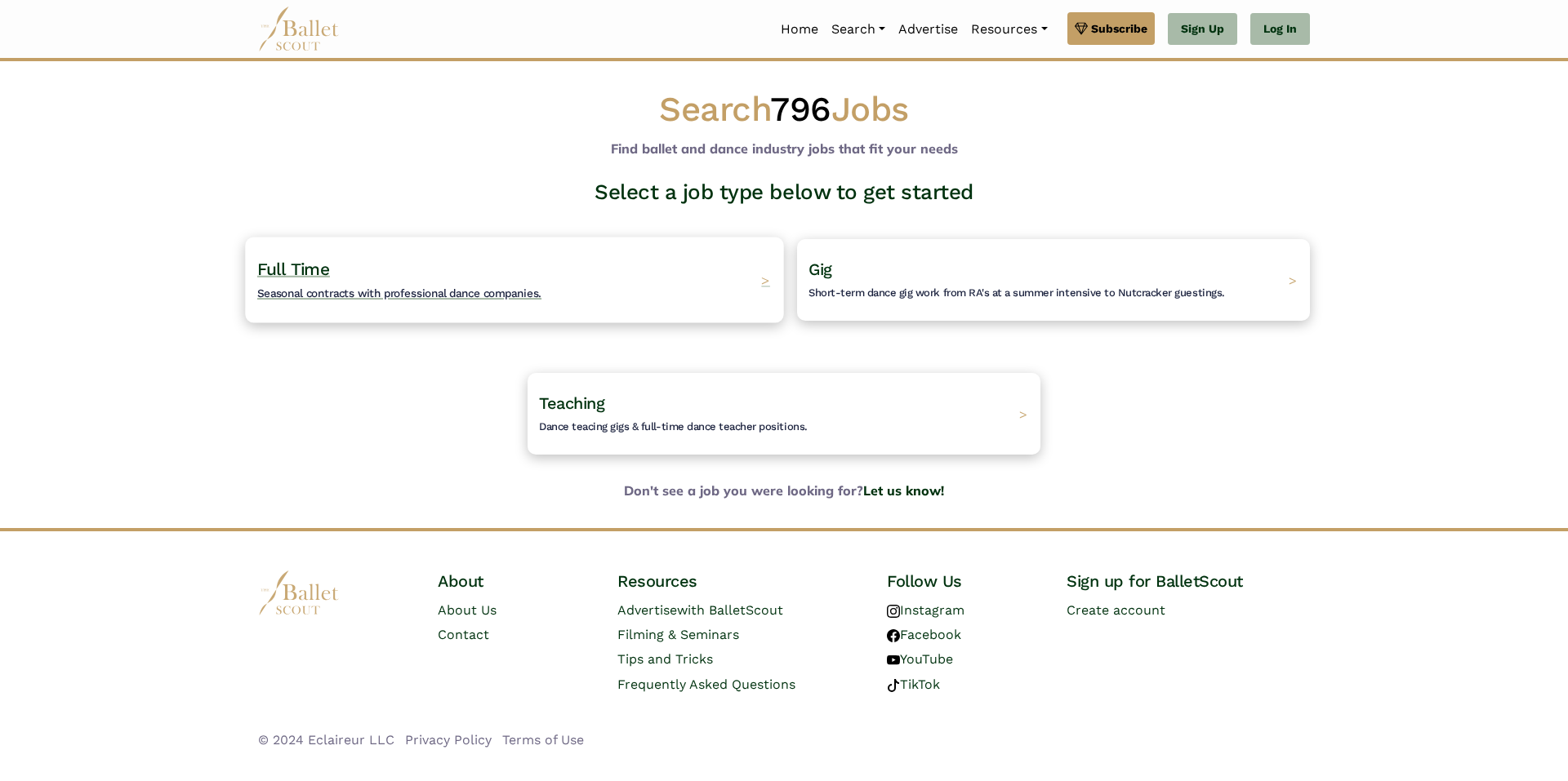
click at [396, 271] on h4 "Full Time Seasonal contracts with professional dance companies." at bounding box center [398, 279] width 284 height 45
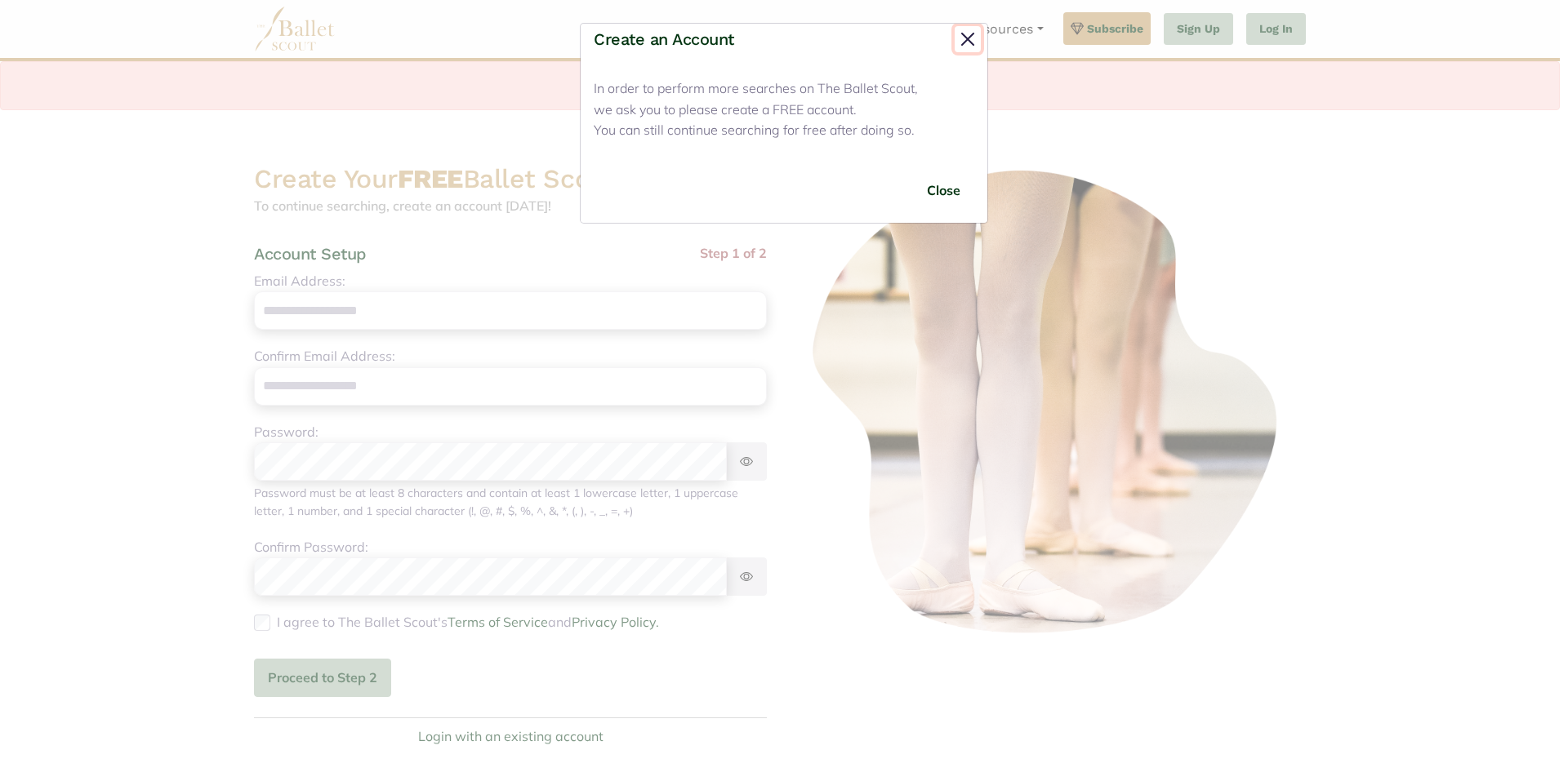
click at [966, 40] on button "Close" at bounding box center [967, 39] width 26 height 26
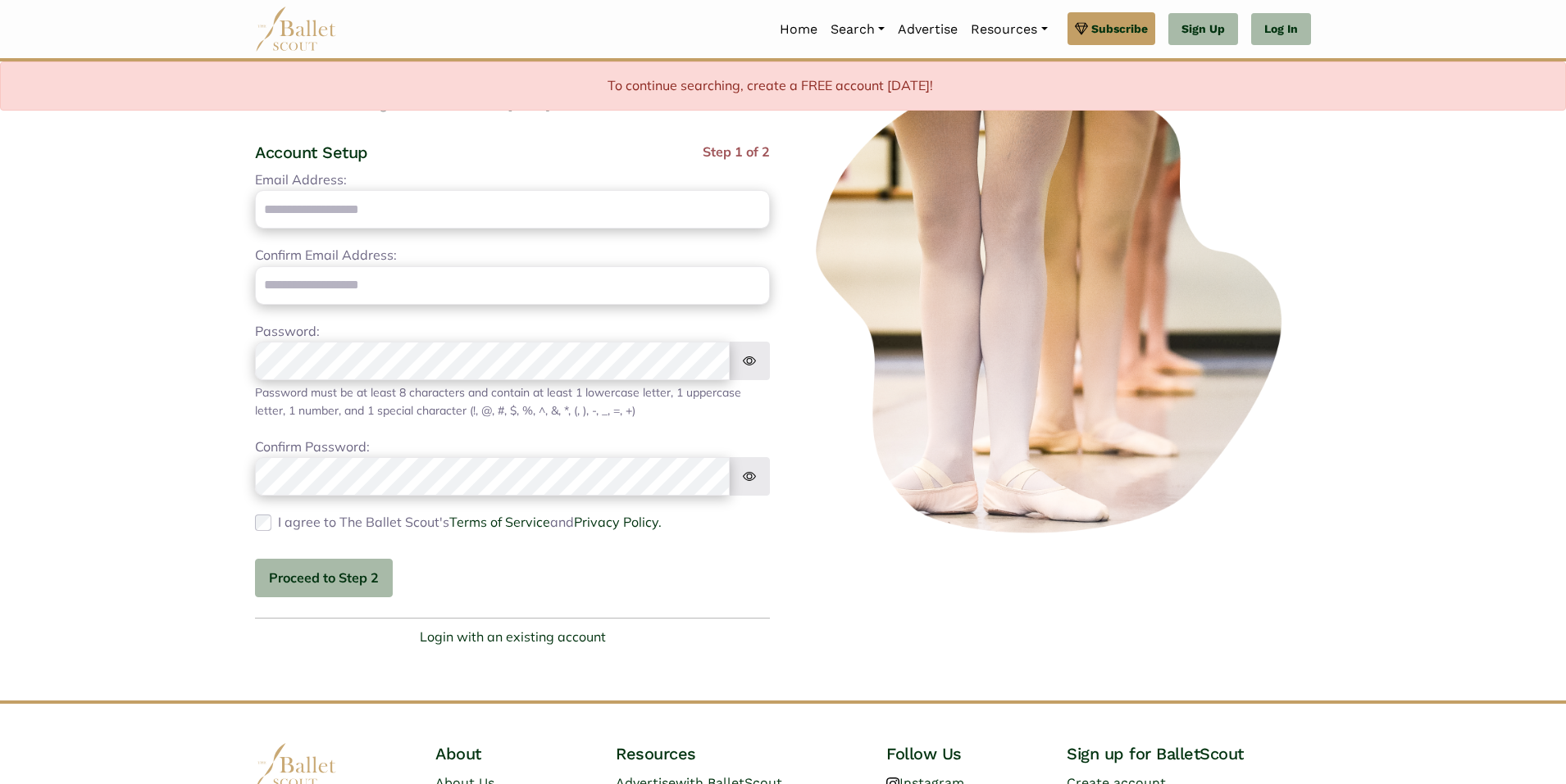
scroll to position [92, 0]
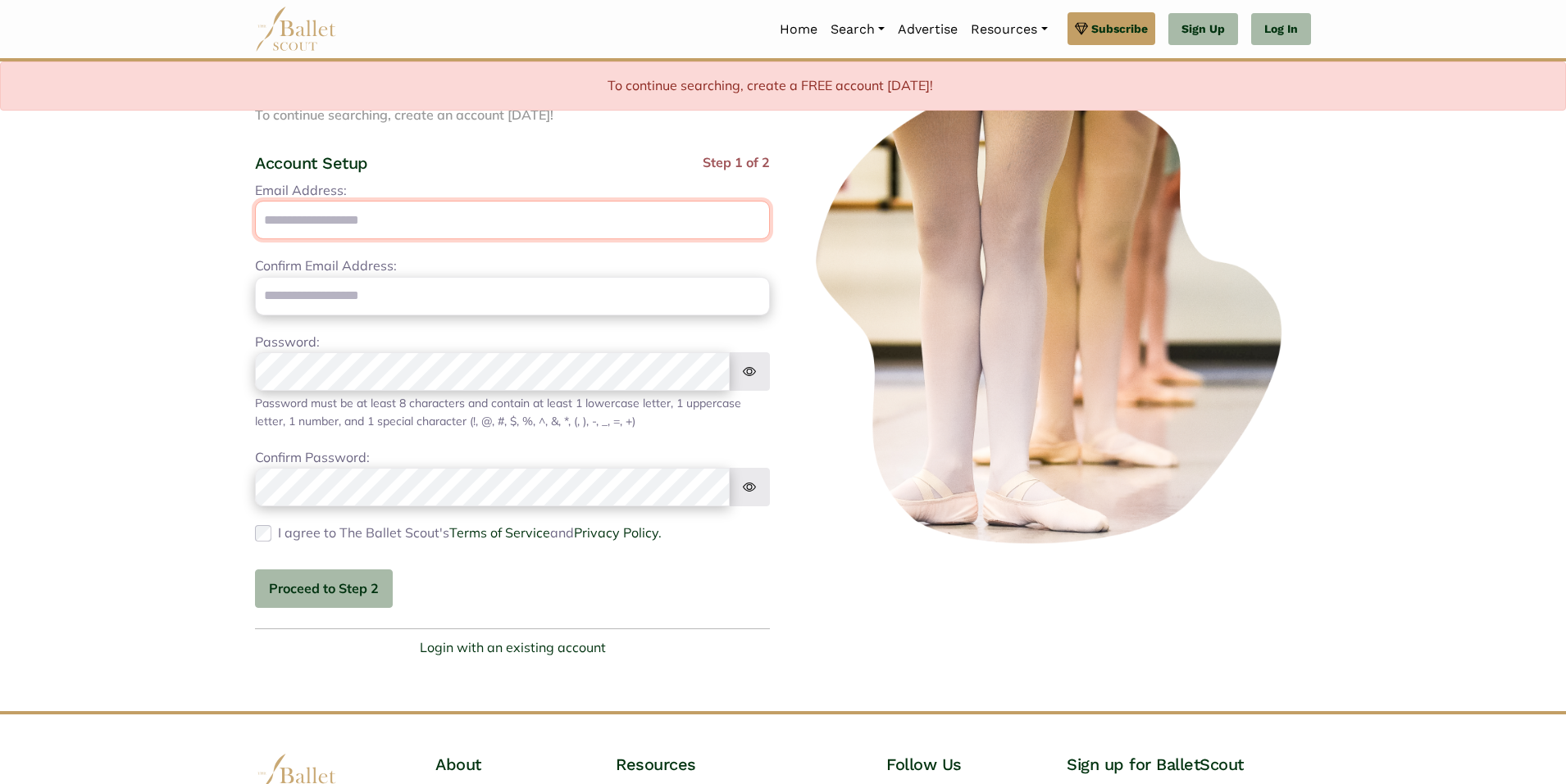
click at [347, 217] on input "Email Address:" at bounding box center [512, 220] width 515 height 39
type input "**********"
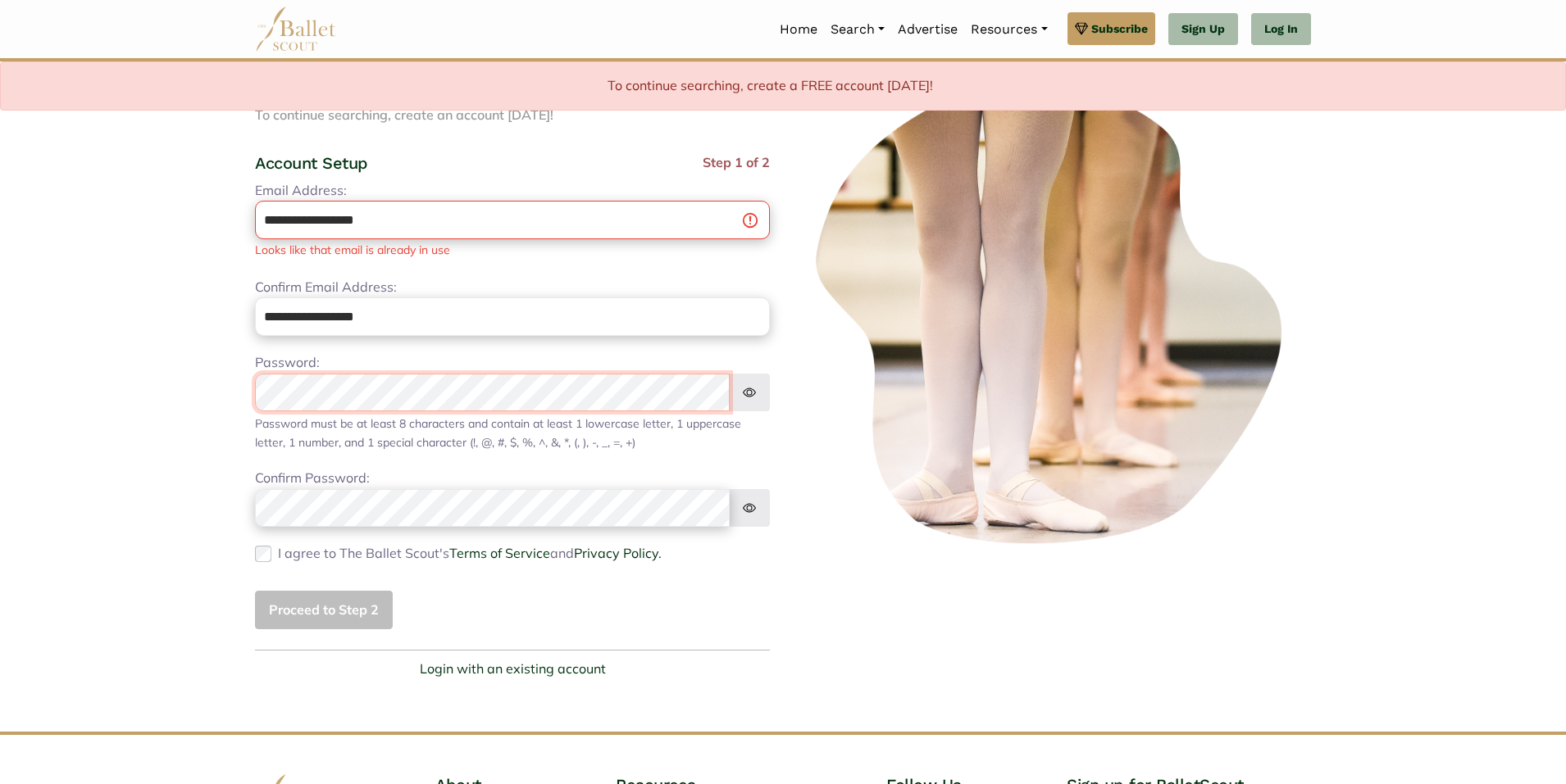
click at [333, 393] on div "Password: Password must be at least 8 characters and contain at least: 1 lowerc…" at bounding box center [512, 402] width 515 height 99
click at [317, 531] on div "**********" at bounding box center [512, 404] width 515 height 449
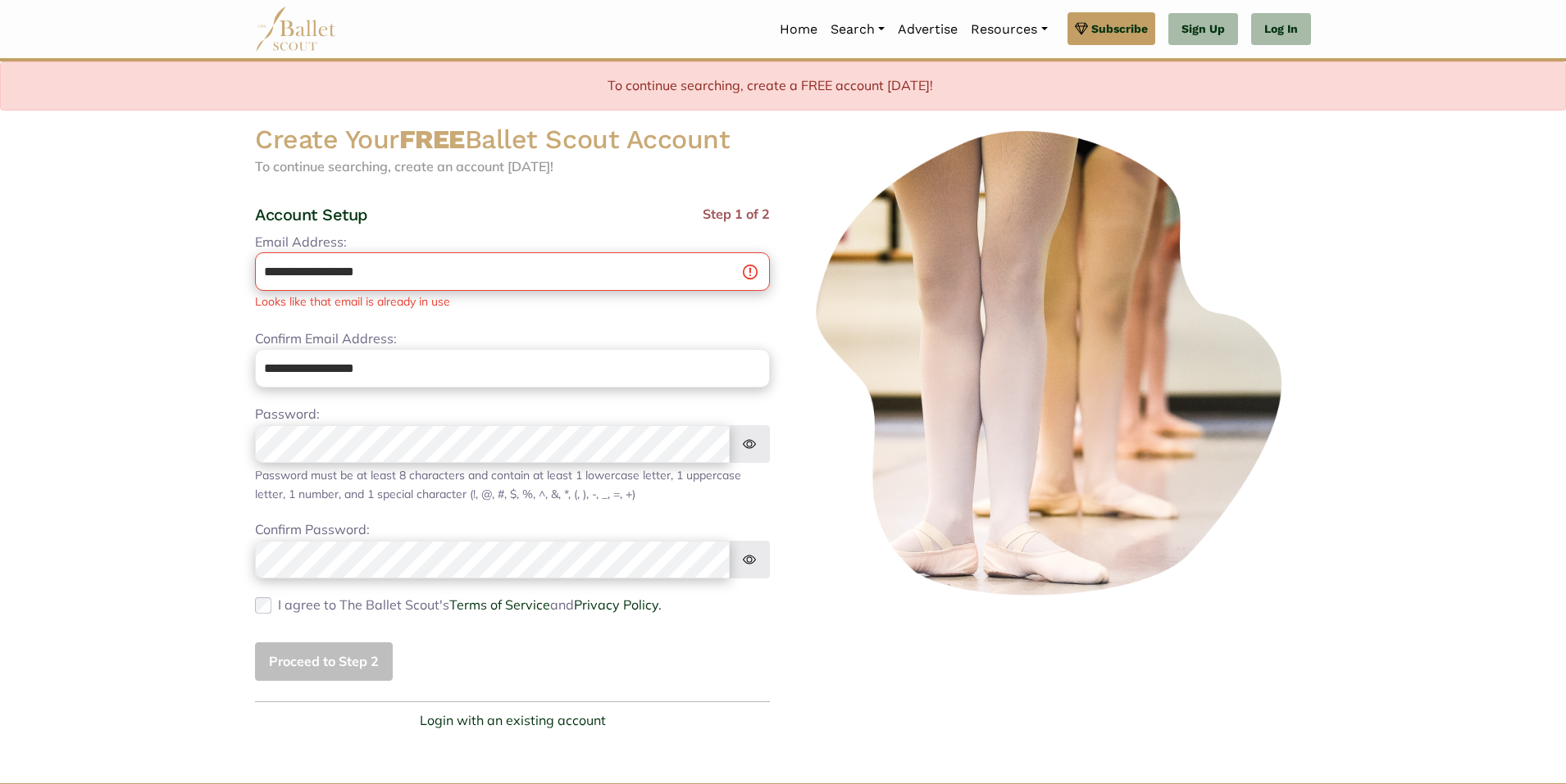
scroll to position [0, 0]
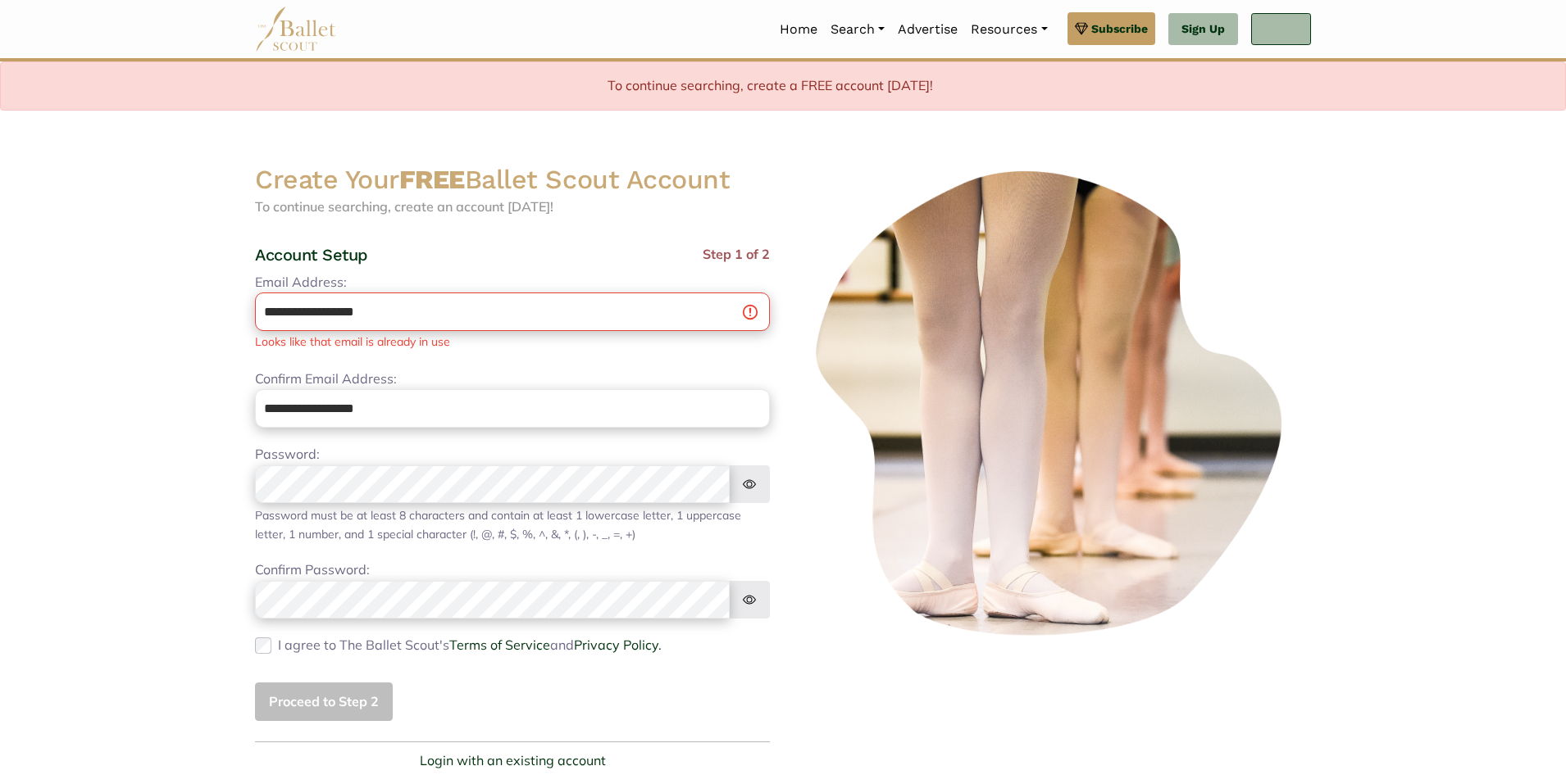
click at [1289, 30] on link "Log In" at bounding box center [1281, 29] width 60 height 33
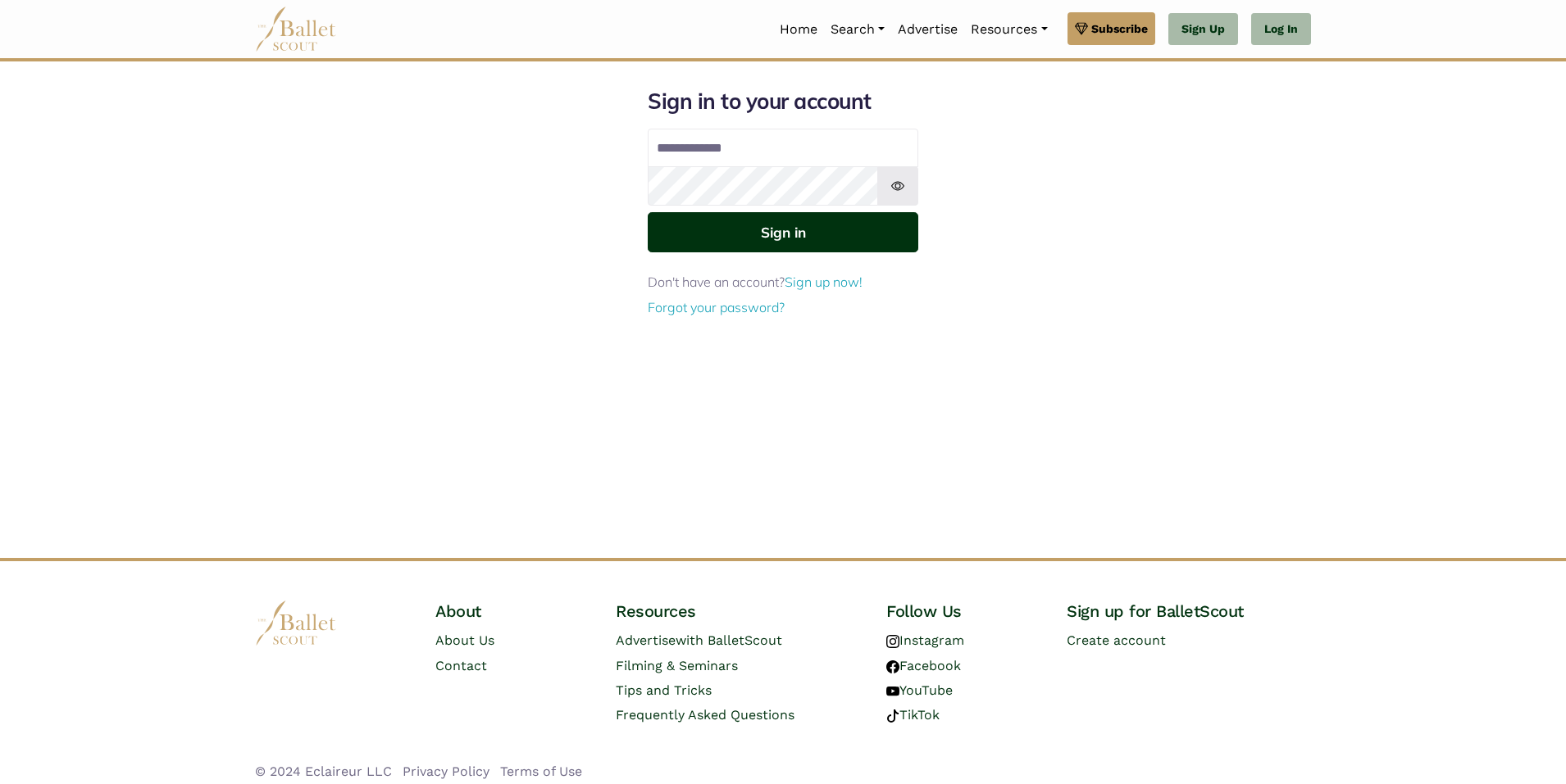
type input "**********"
click at [743, 244] on button "Sign in" at bounding box center [783, 232] width 271 height 40
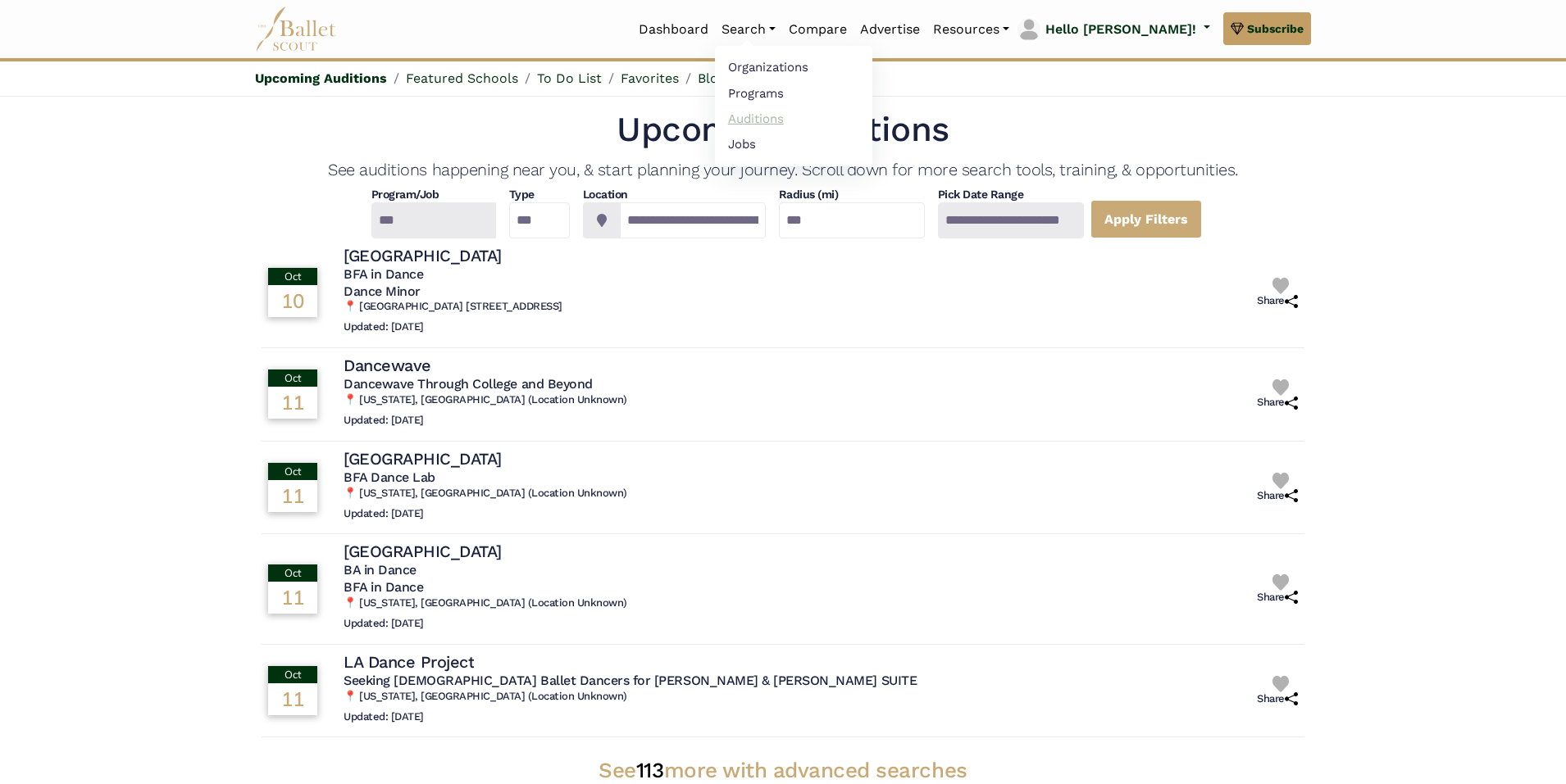
click at [799, 121] on link "Auditions" at bounding box center [793, 118] width 157 height 26
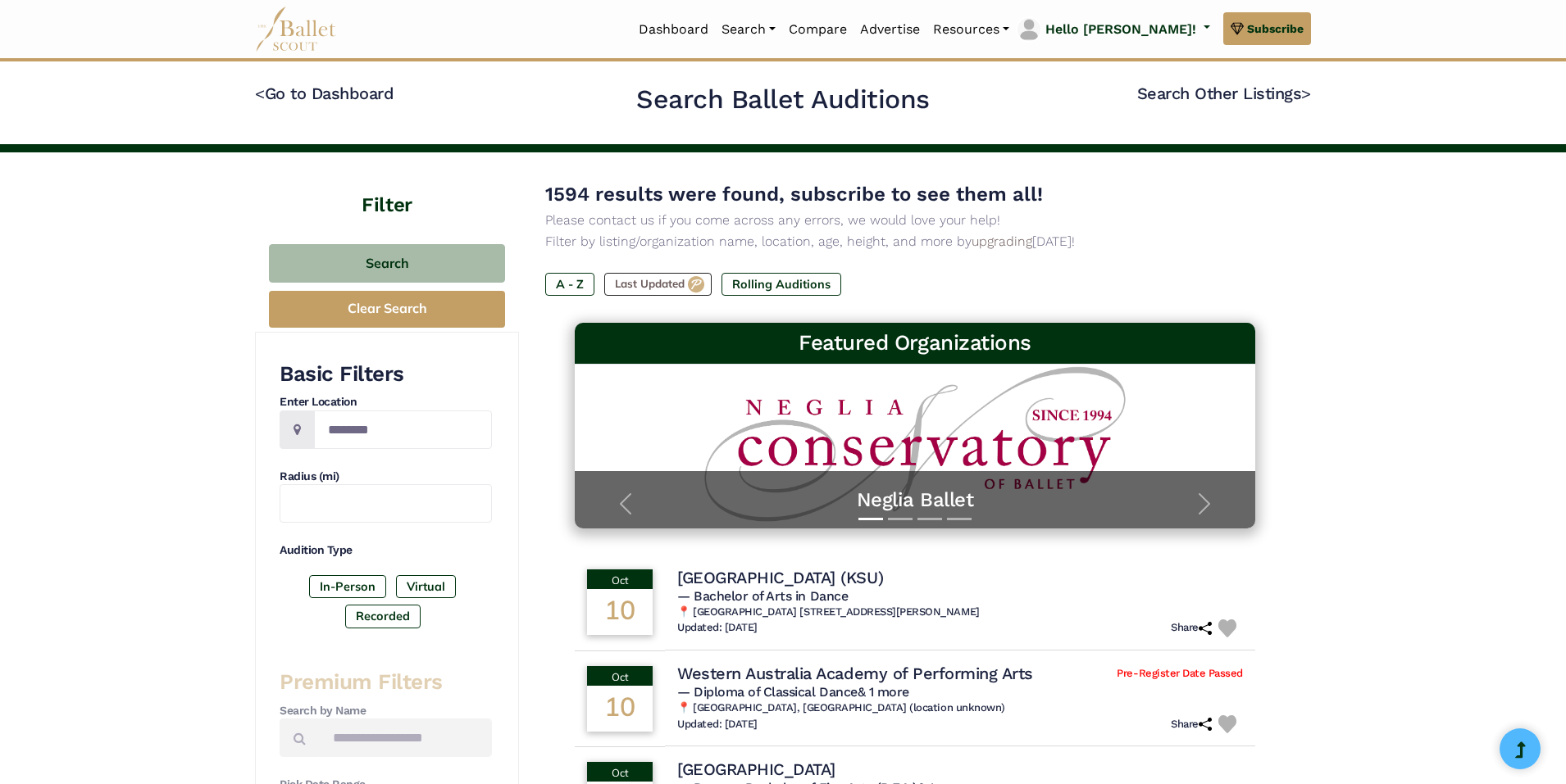
scroll to position [82, 0]
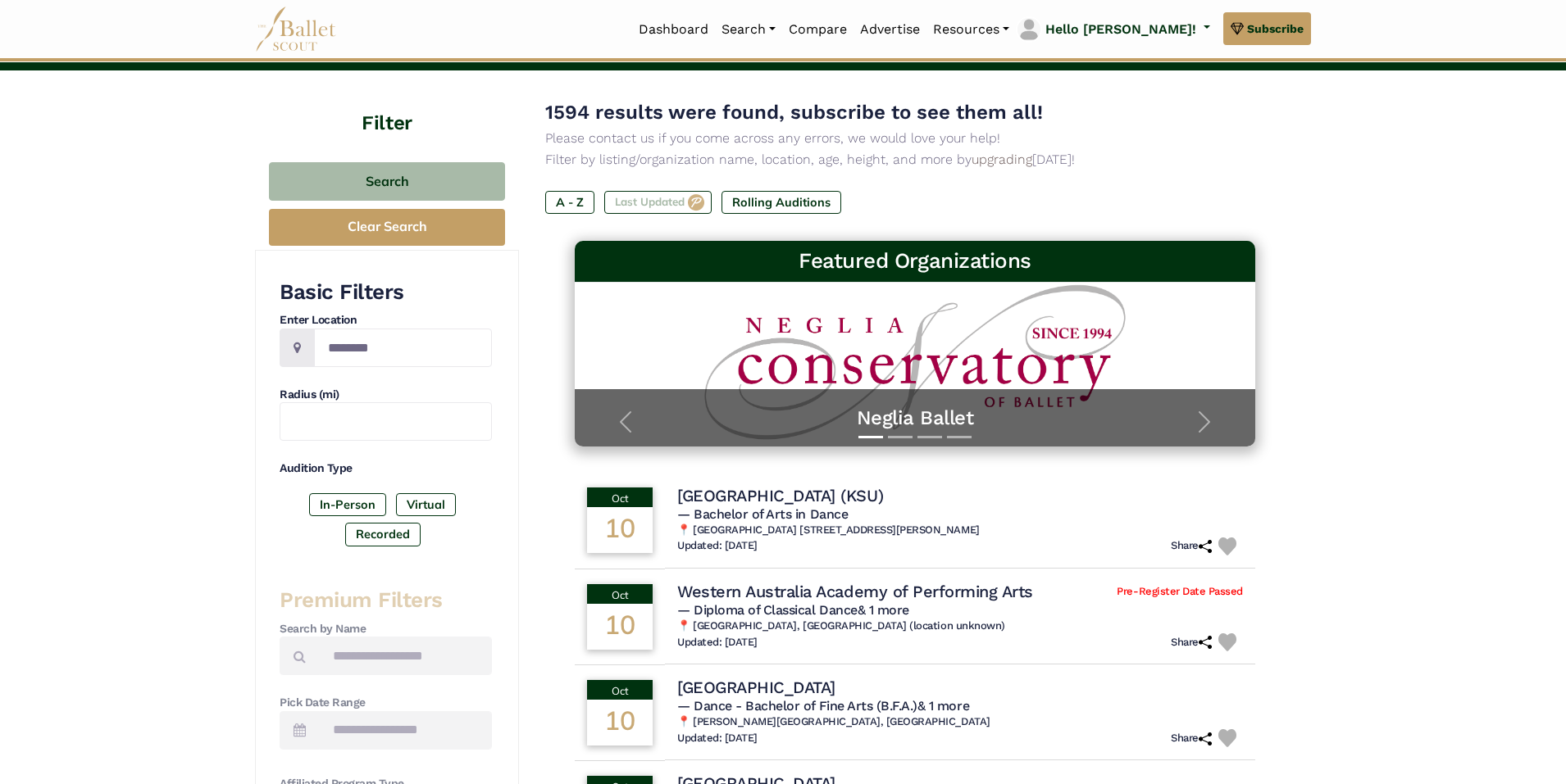
click at [682, 199] on label "Last Updated" at bounding box center [658, 202] width 108 height 23
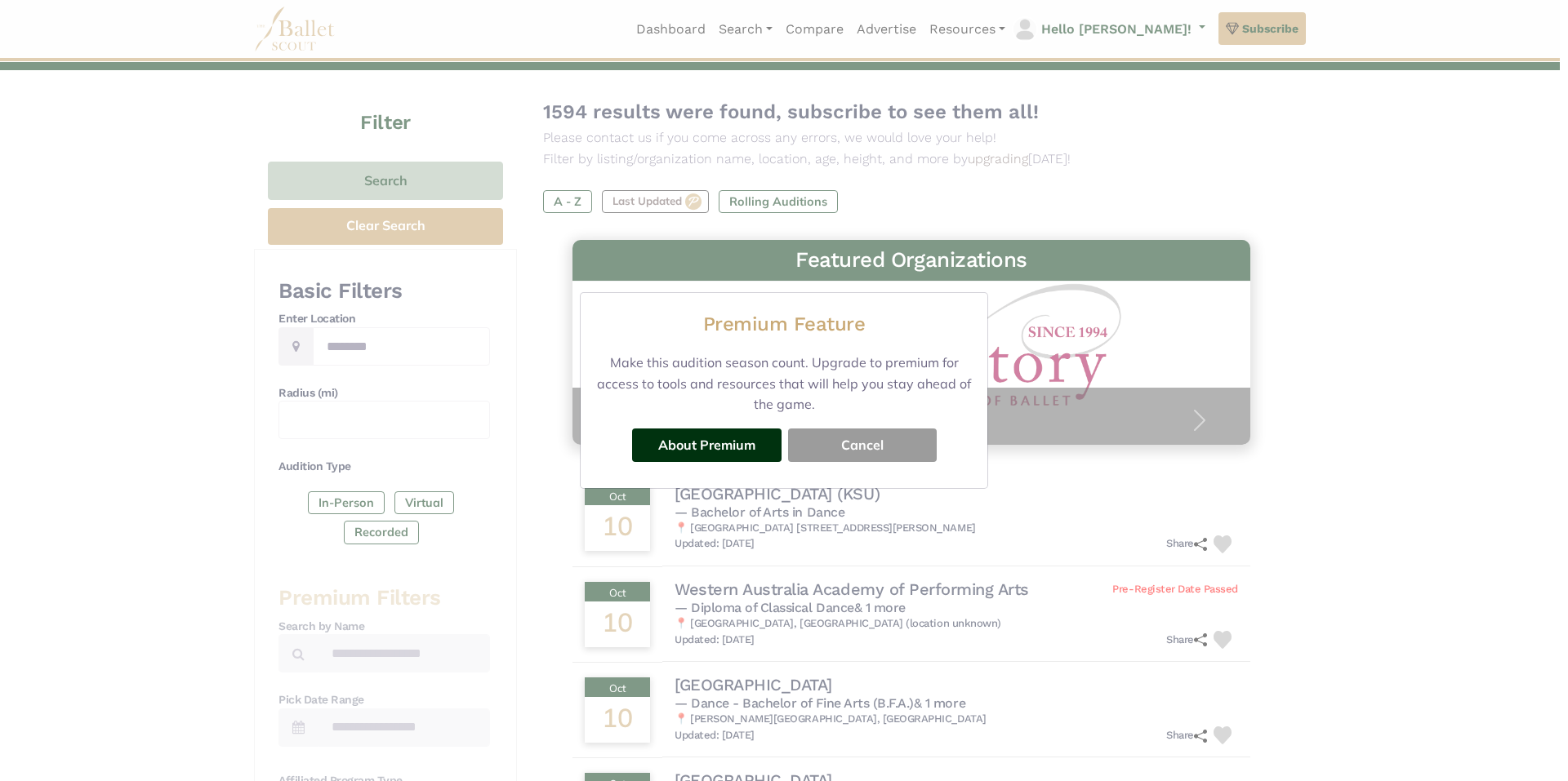
click at [841, 437] on button "Cancel" at bounding box center [862, 444] width 149 height 33
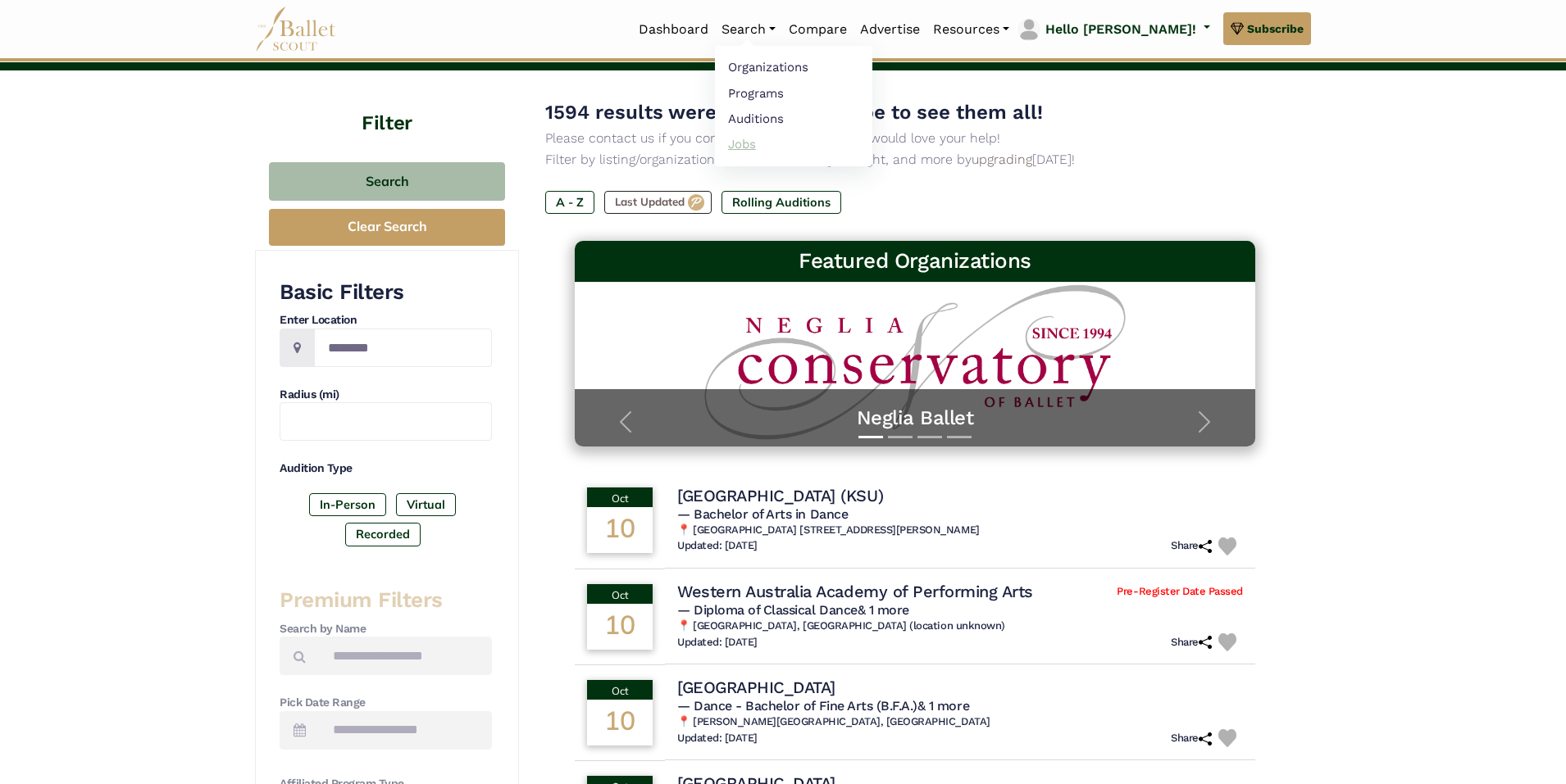
click at [806, 144] on link "Jobs" at bounding box center [793, 144] width 157 height 26
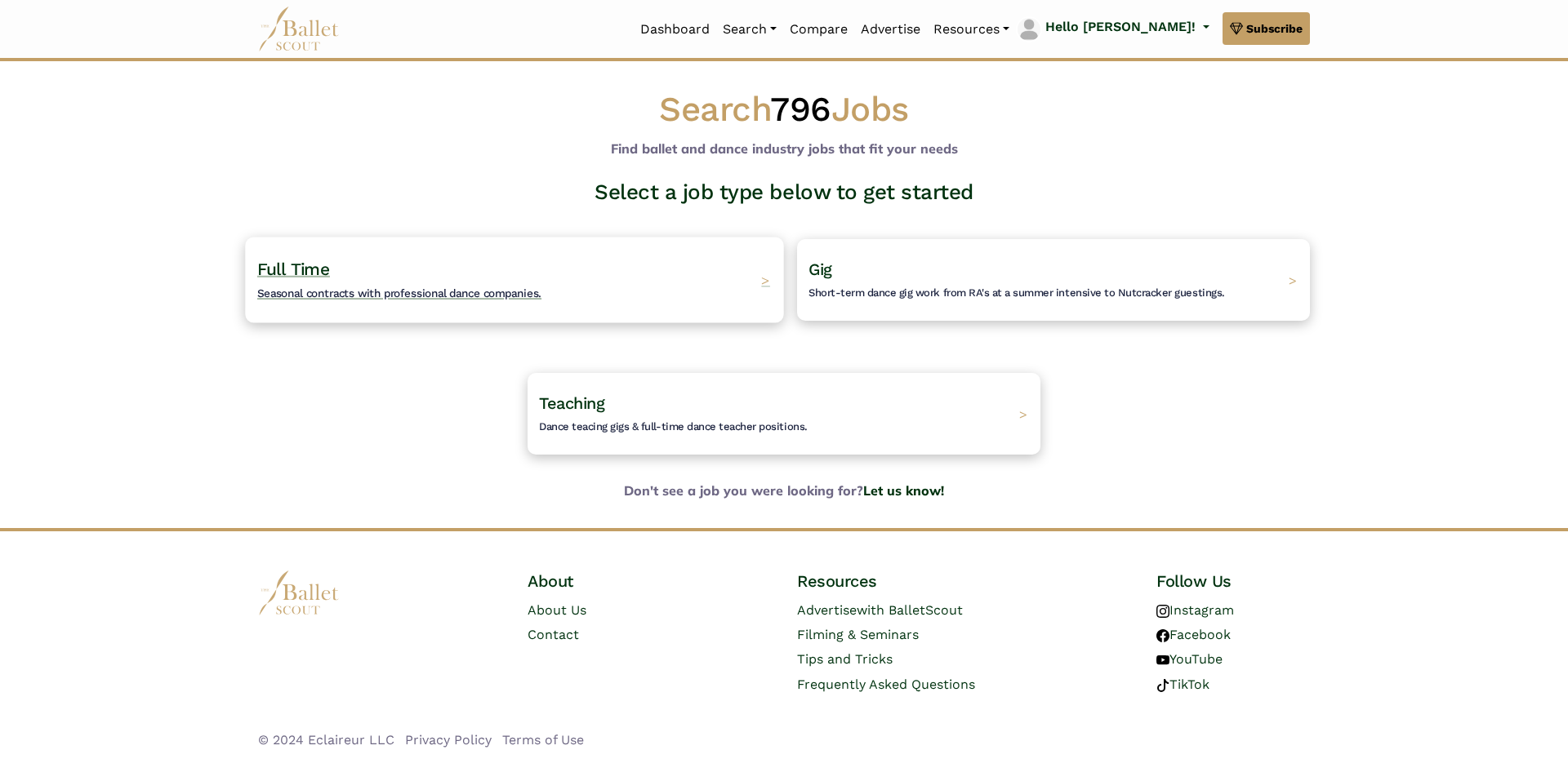
click at [516, 252] on div "Full Time Seasonal contracts with professional dance companies. >" at bounding box center [513, 279] width 538 height 85
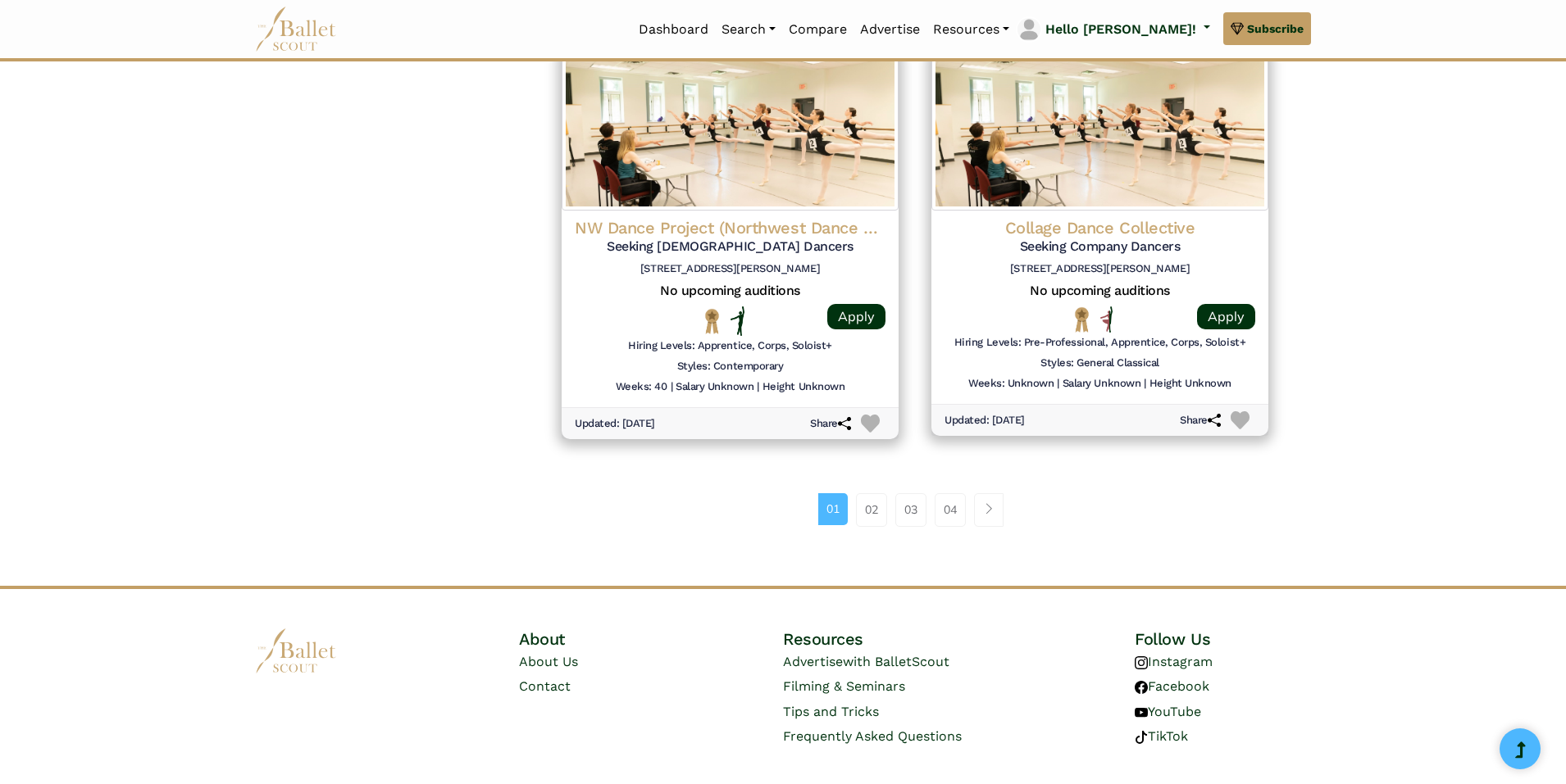
scroll to position [2127, 0]
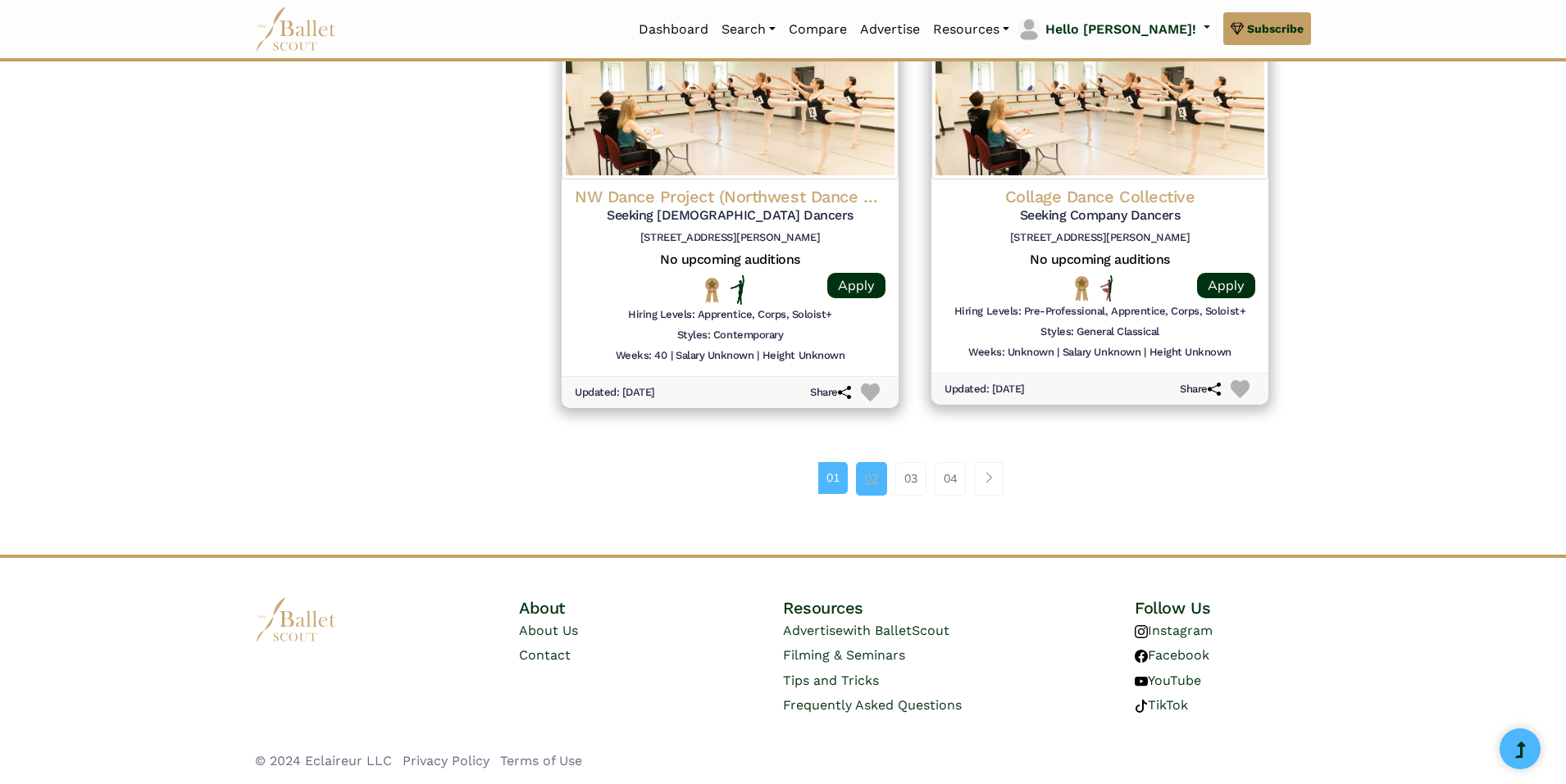
click at [873, 492] on link "02" at bounding box center [871, 479] width 31 height 33
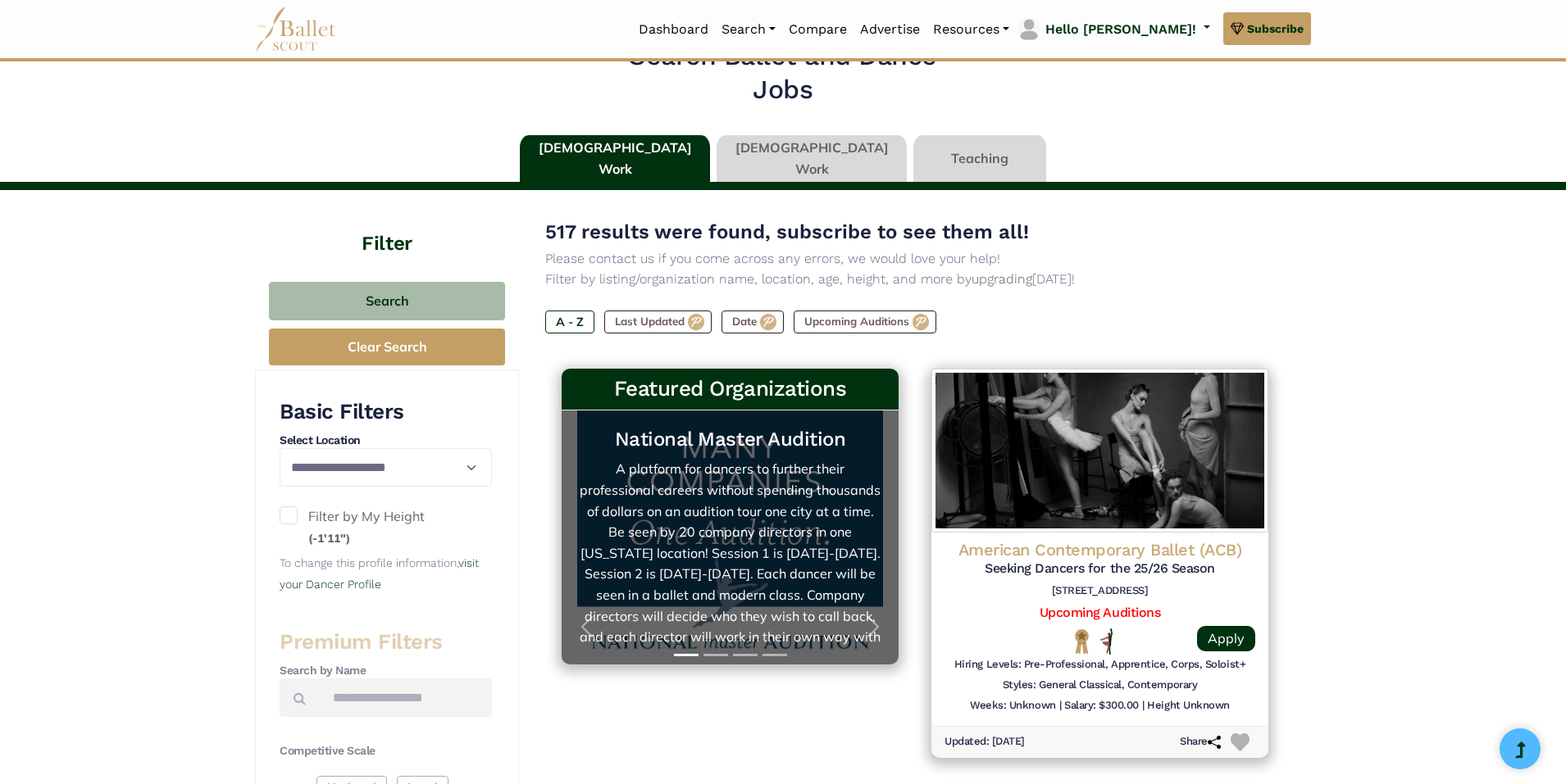
scroll to position [164, 0]
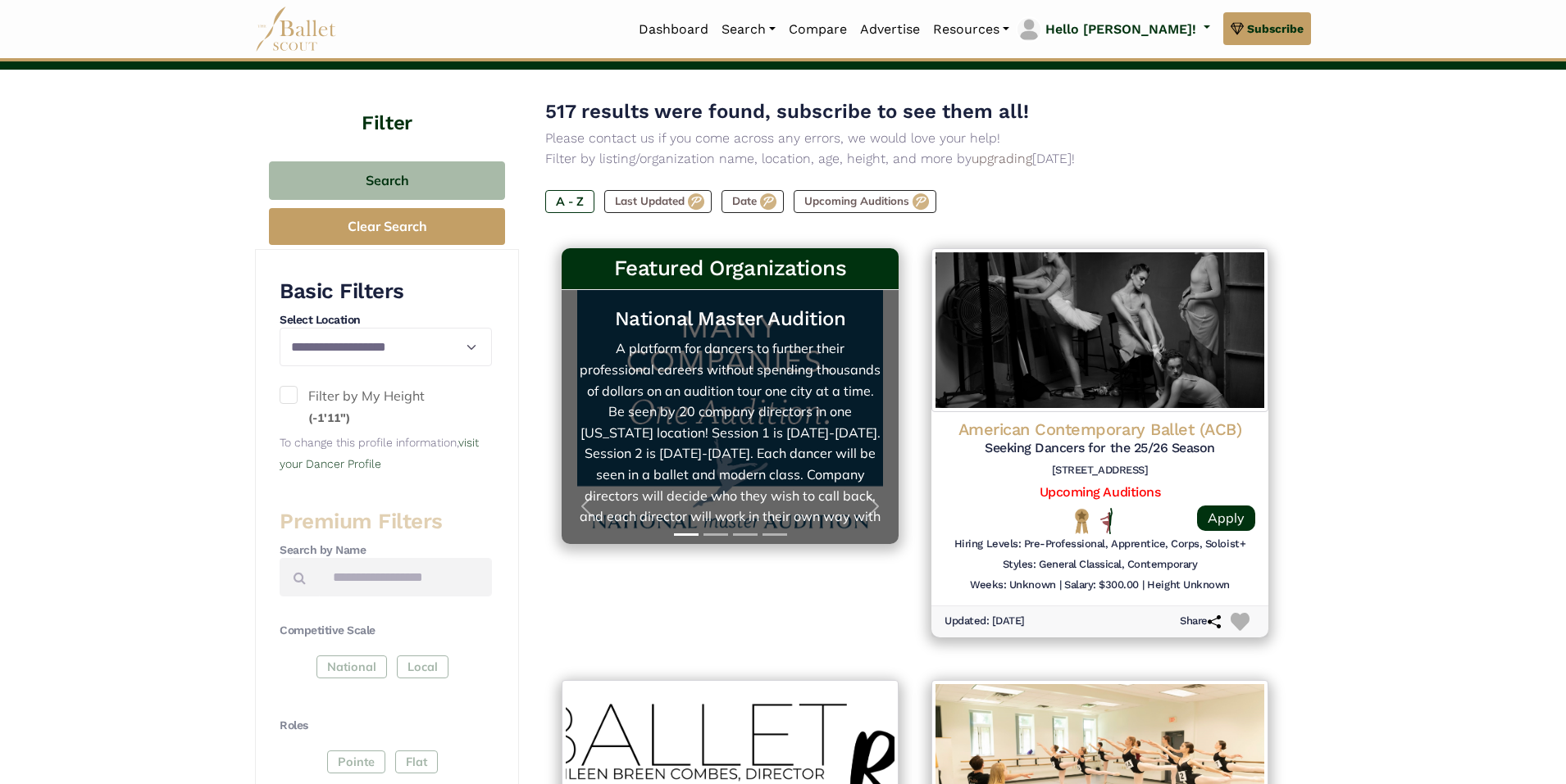
click at [721, 378] on link "National Master Audition A platform for dancers to further their professional c…" at bounding box center [731, 417] width 305 height 221
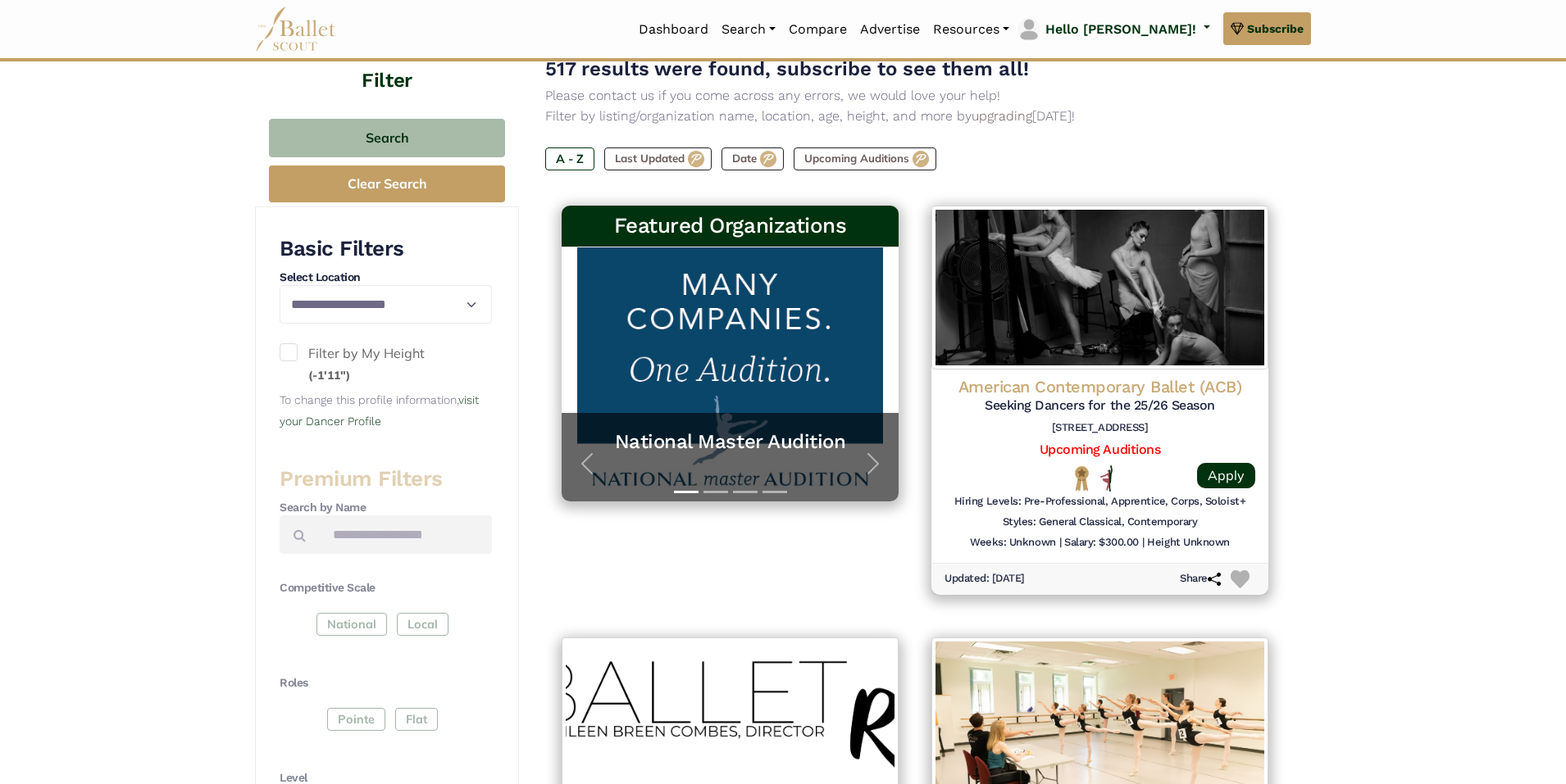
scroll to position [246, 0]
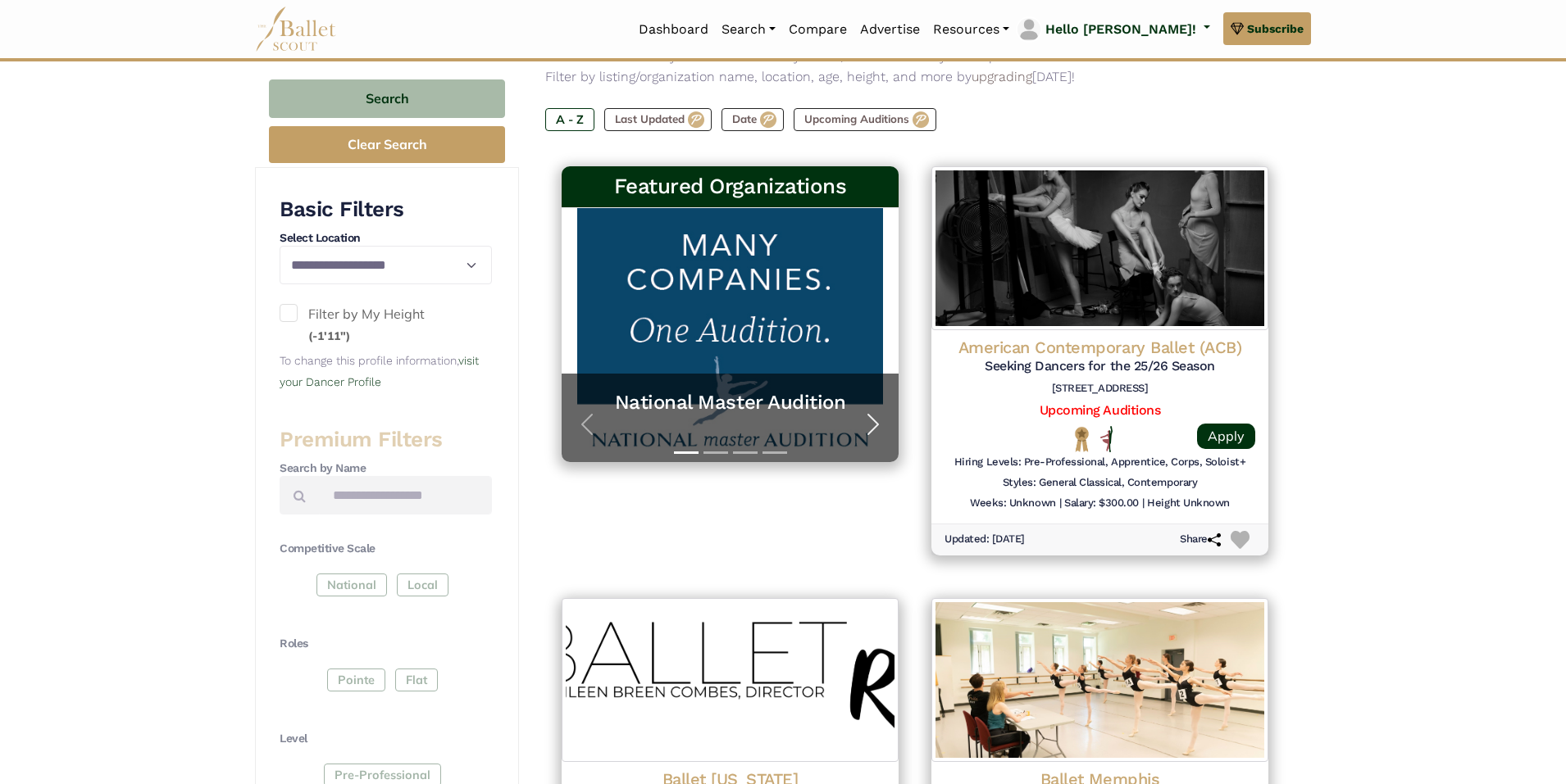
click at [871, 426] on span "button" at bounding box center [873, 425] width 26 height 26
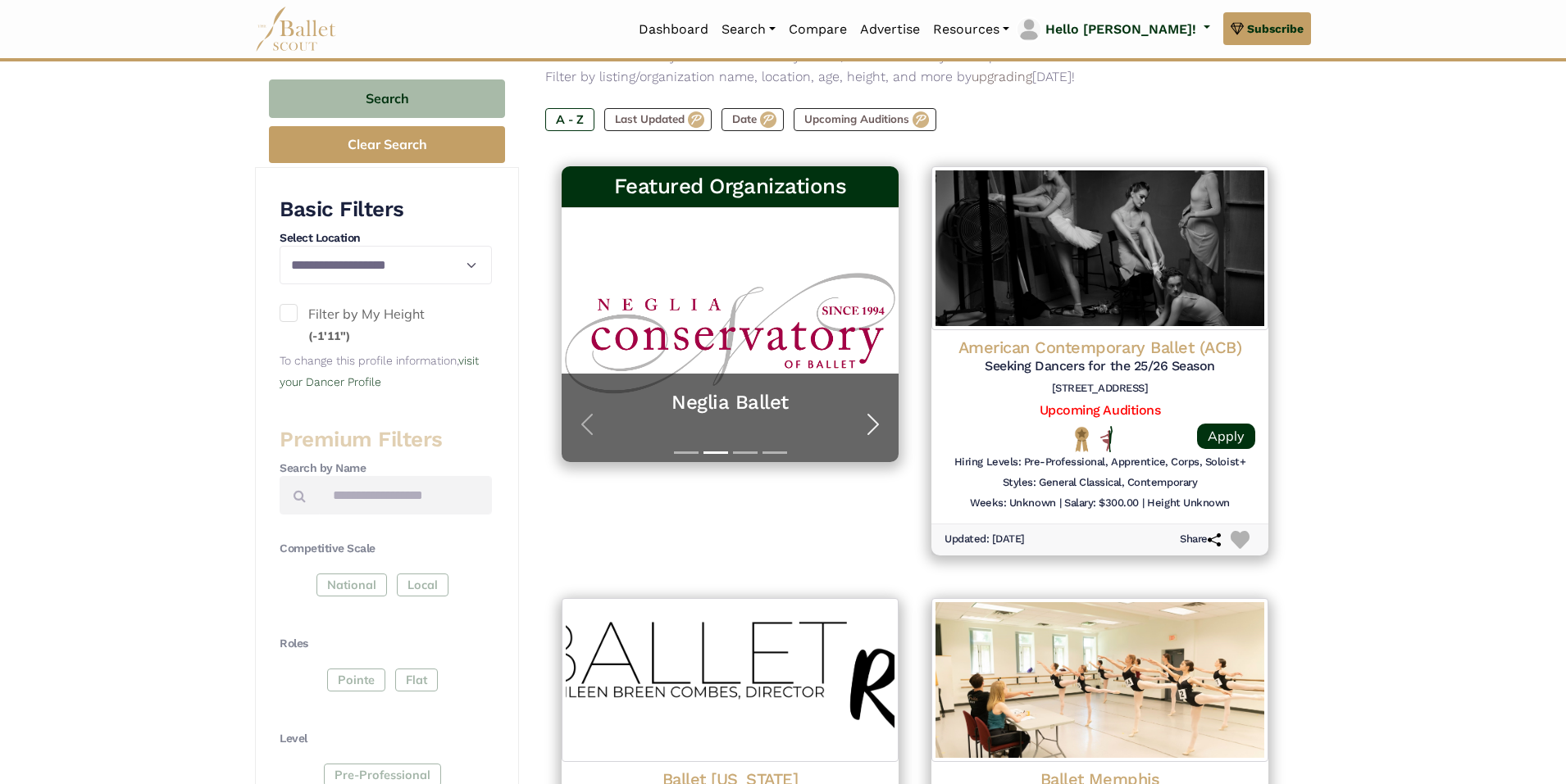
click at [871, 426] on span "button" at bounding box center [873, 425] width 26 height 26
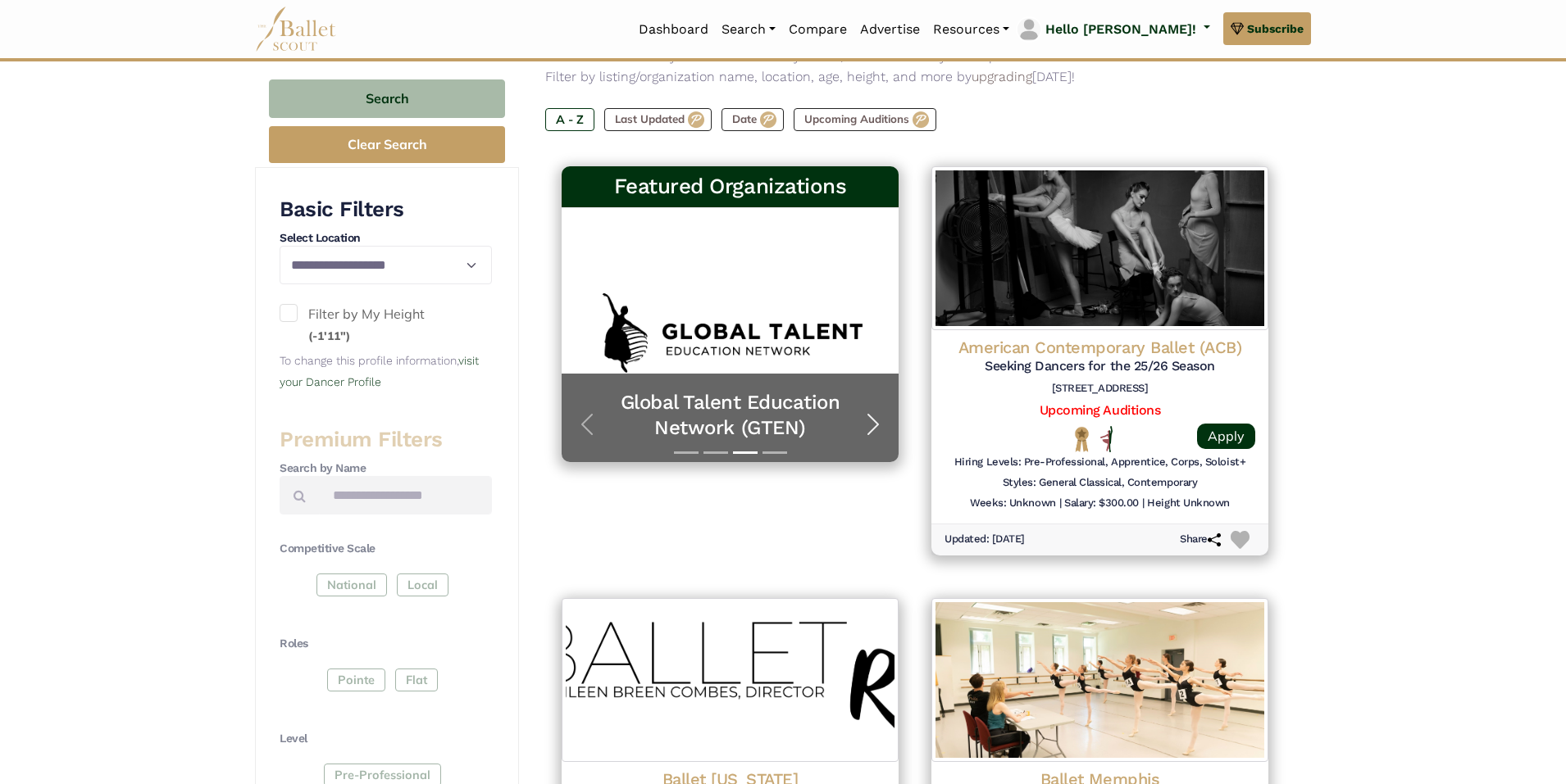
click at [871, 426] on span "button" at bounding box center [873, 425] width 26 height 26
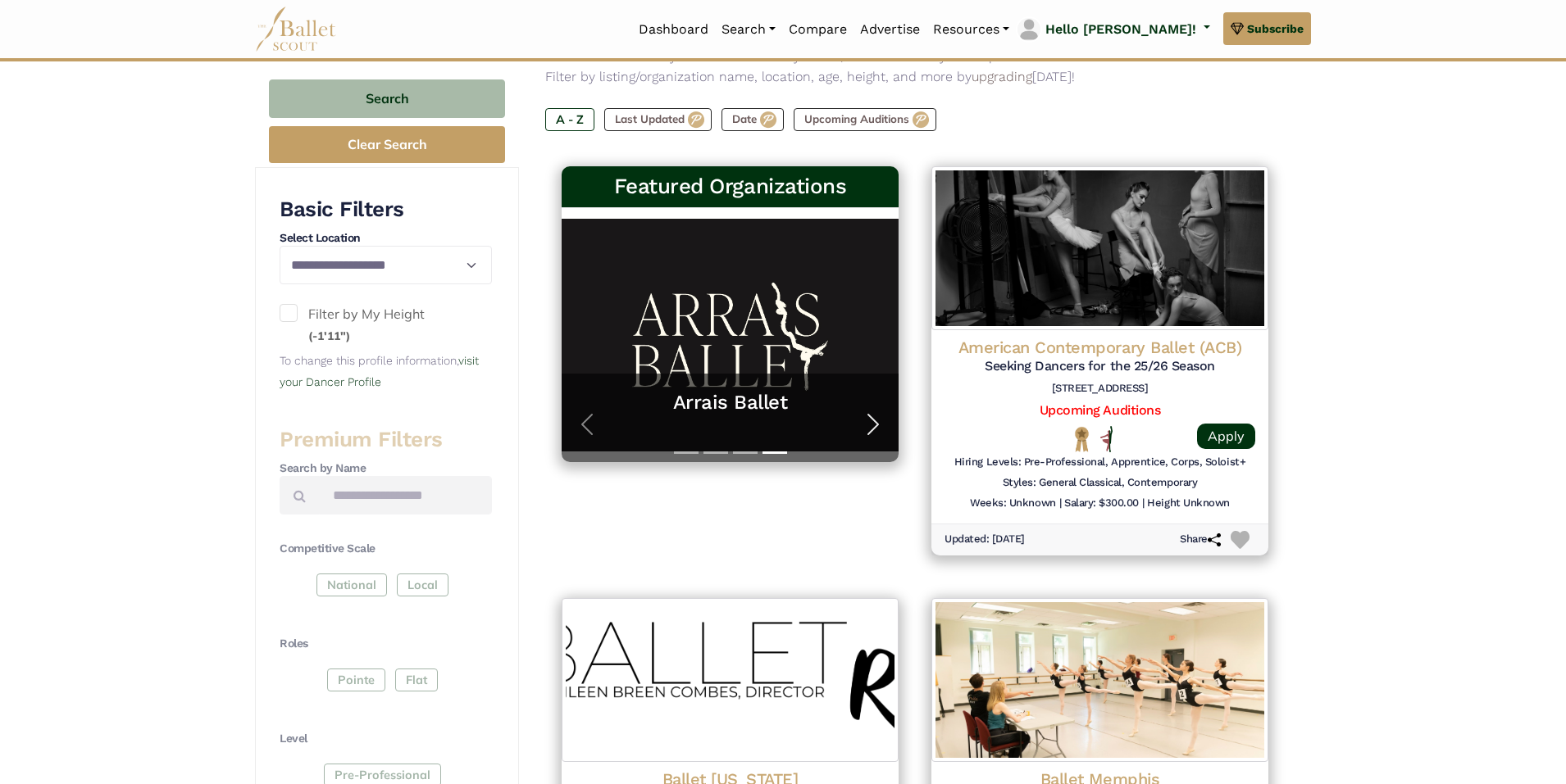
click at [868, 421] on span "button" at bounding box center [873, 425] width 26 height 26
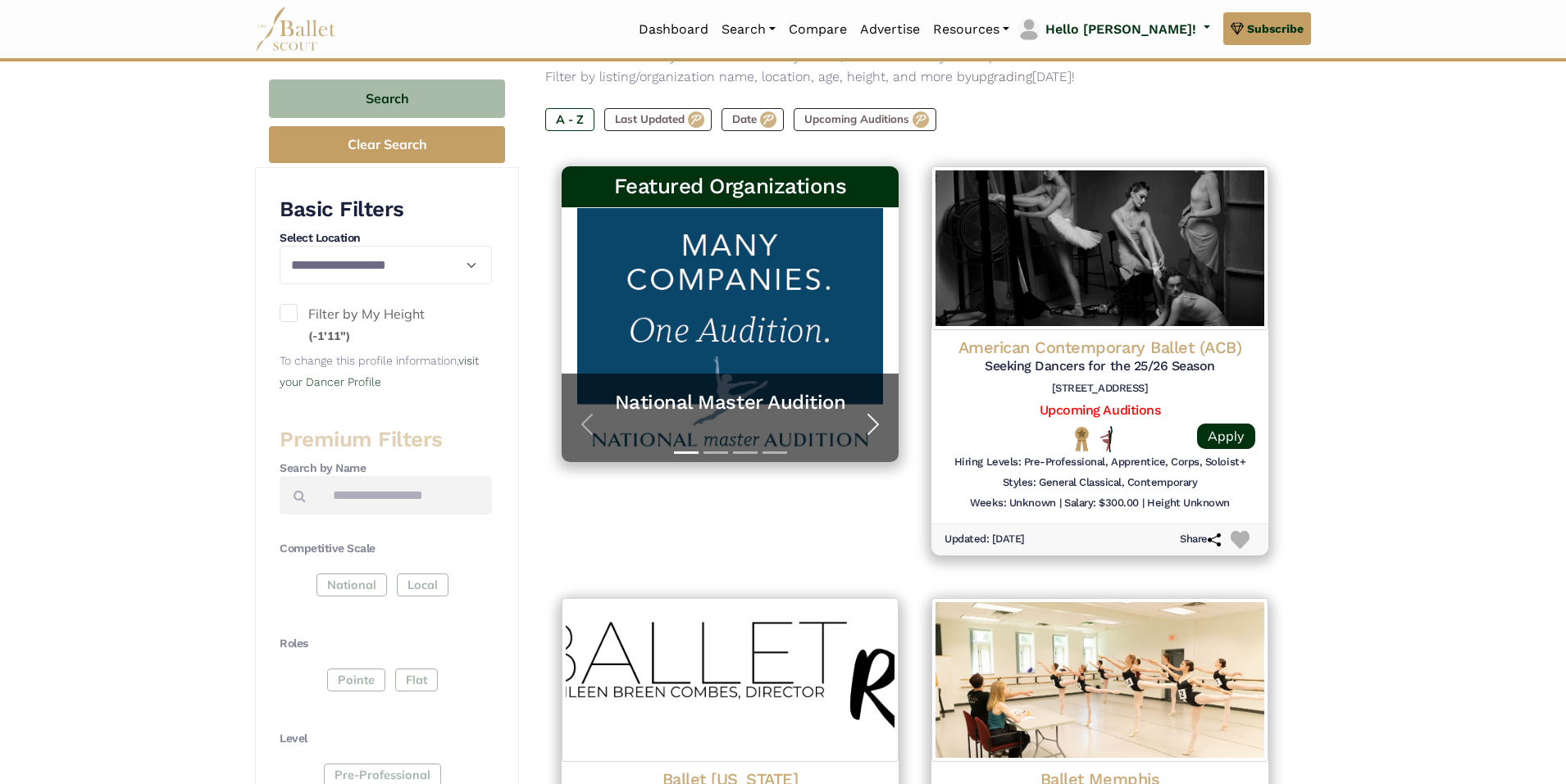
click at [873, 427] on span "button" at bounding box center [873, 425] width 26 height 26
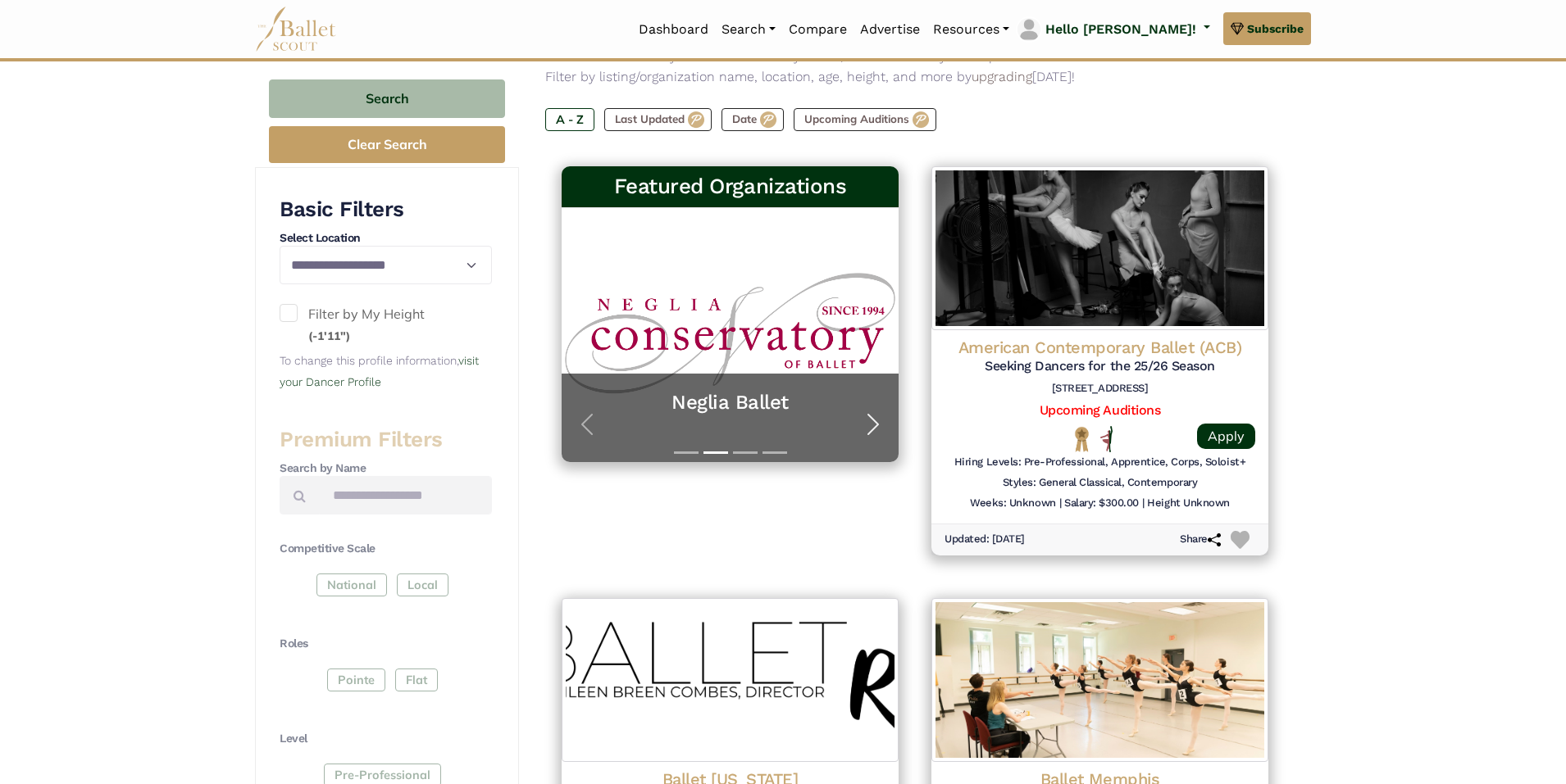
click at [877, 431] on span "button" at bounding box center [873, 425] width 26 height 26
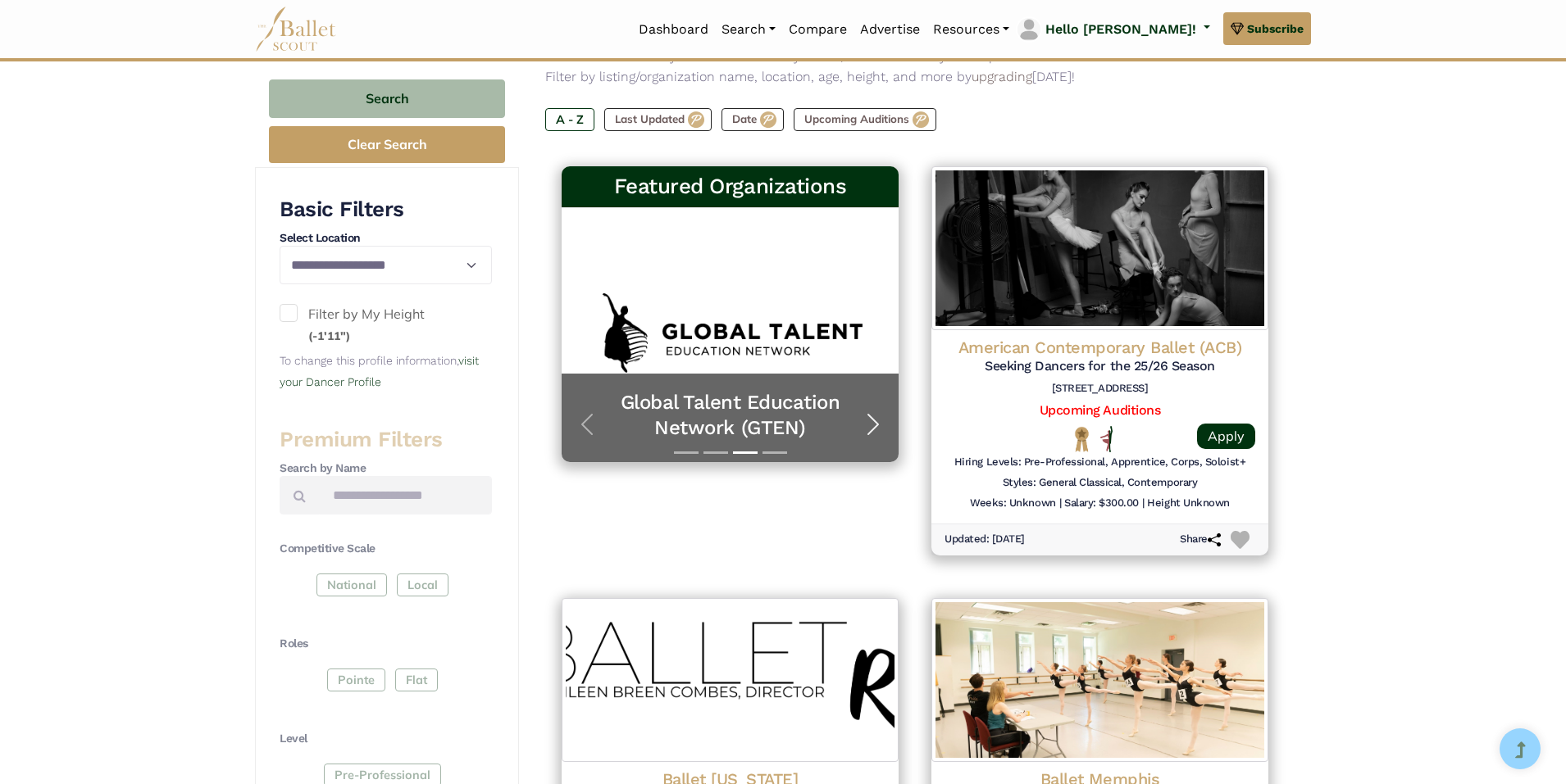
scroll to position [0, 0]
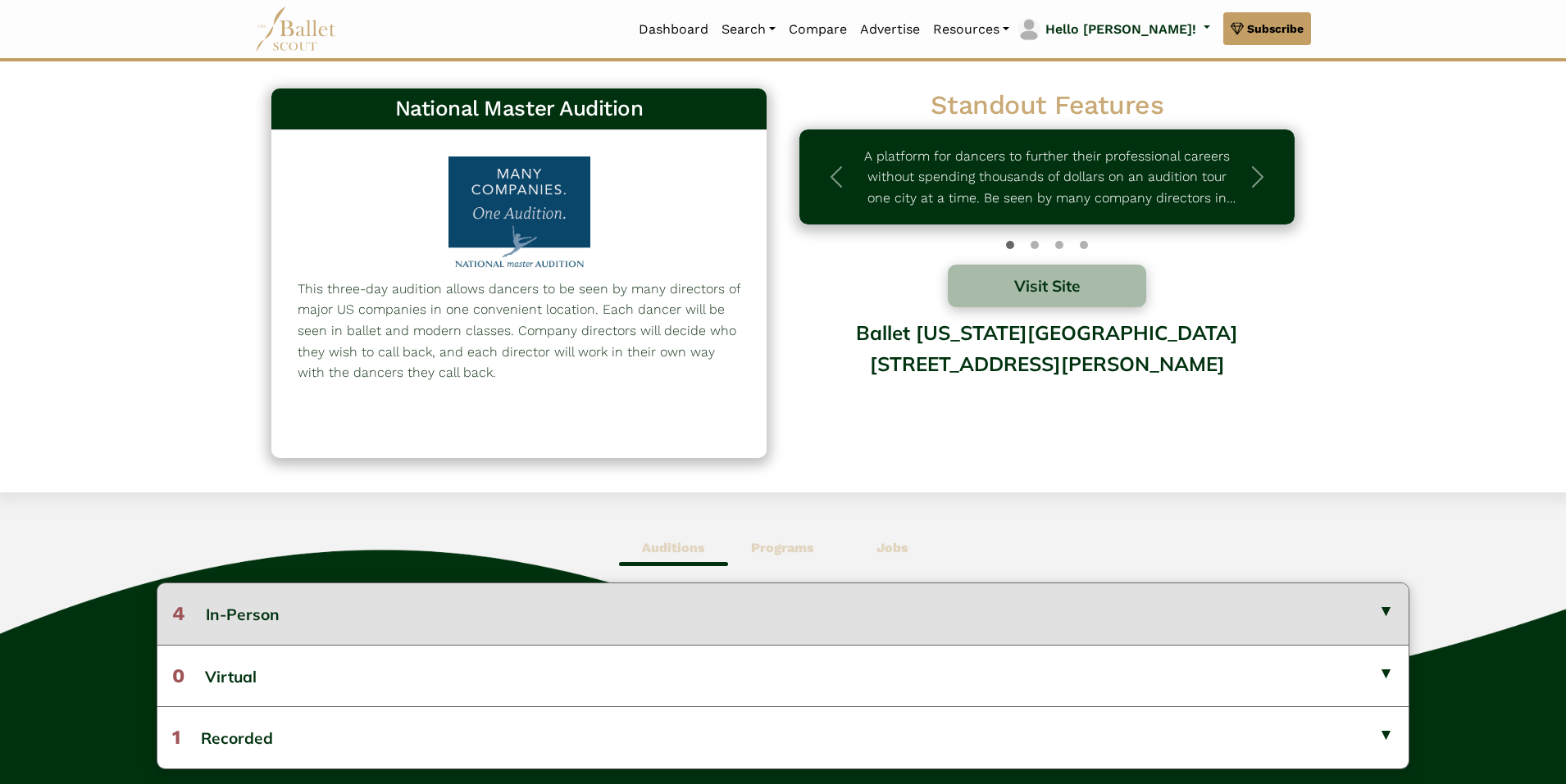
click at [1358, 614] on button "4 In-Person" at bounding box center [783, 614] width 1251 height 61
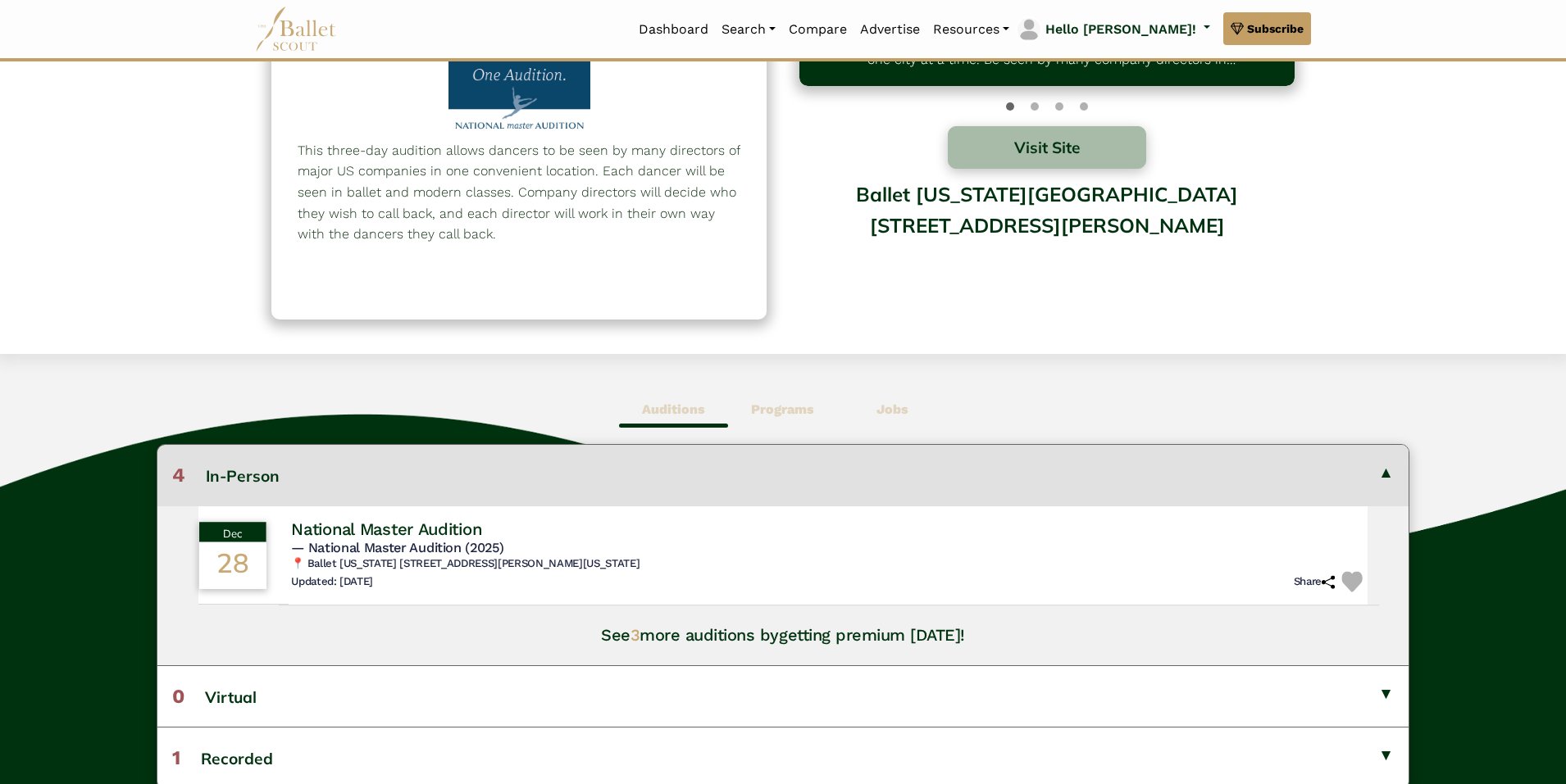
scroll to position [164, 0]
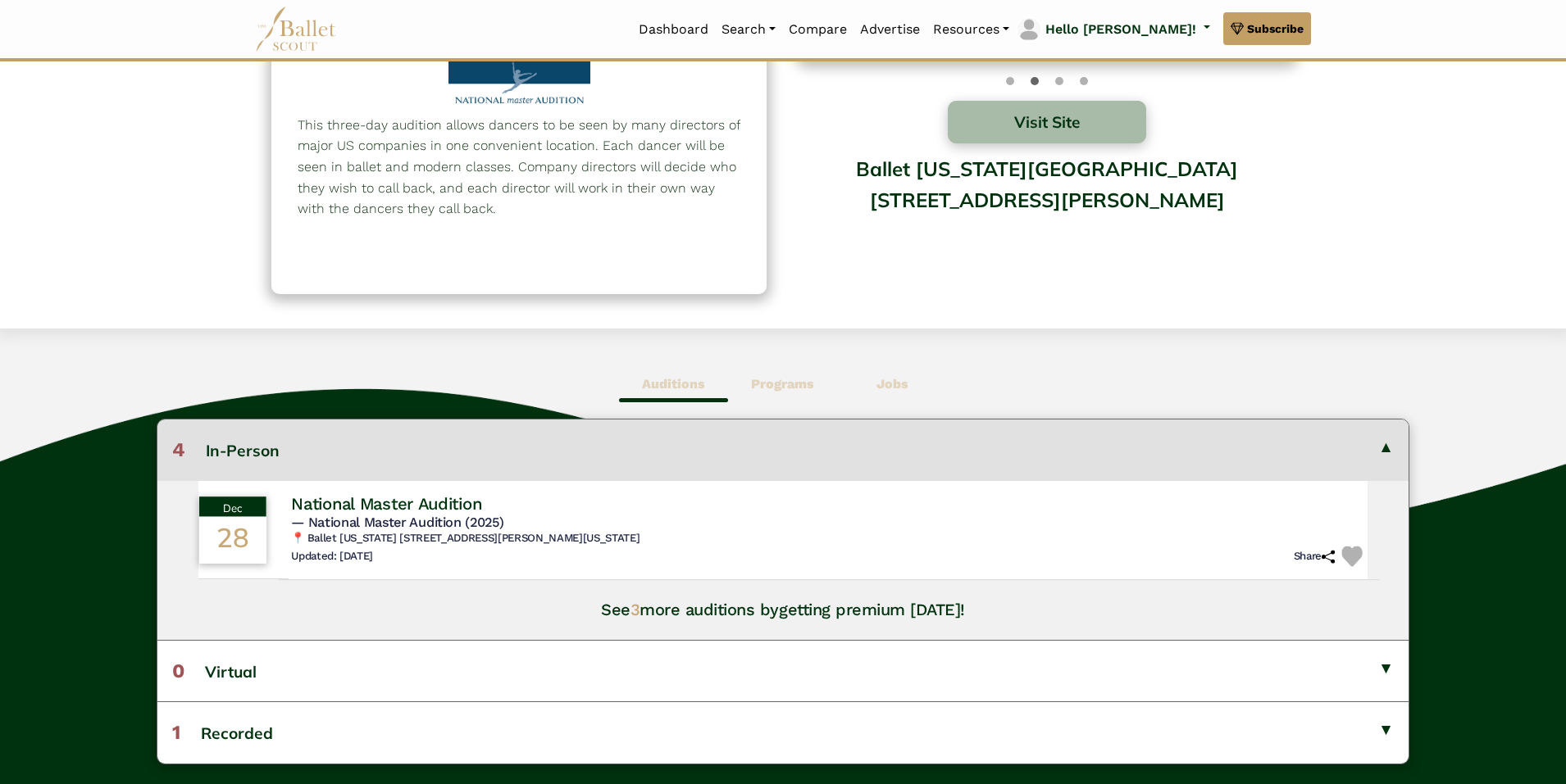
click at [436, 510] on h4 "National Master Audition" at bounding box center [385, 503] width 190 height 22
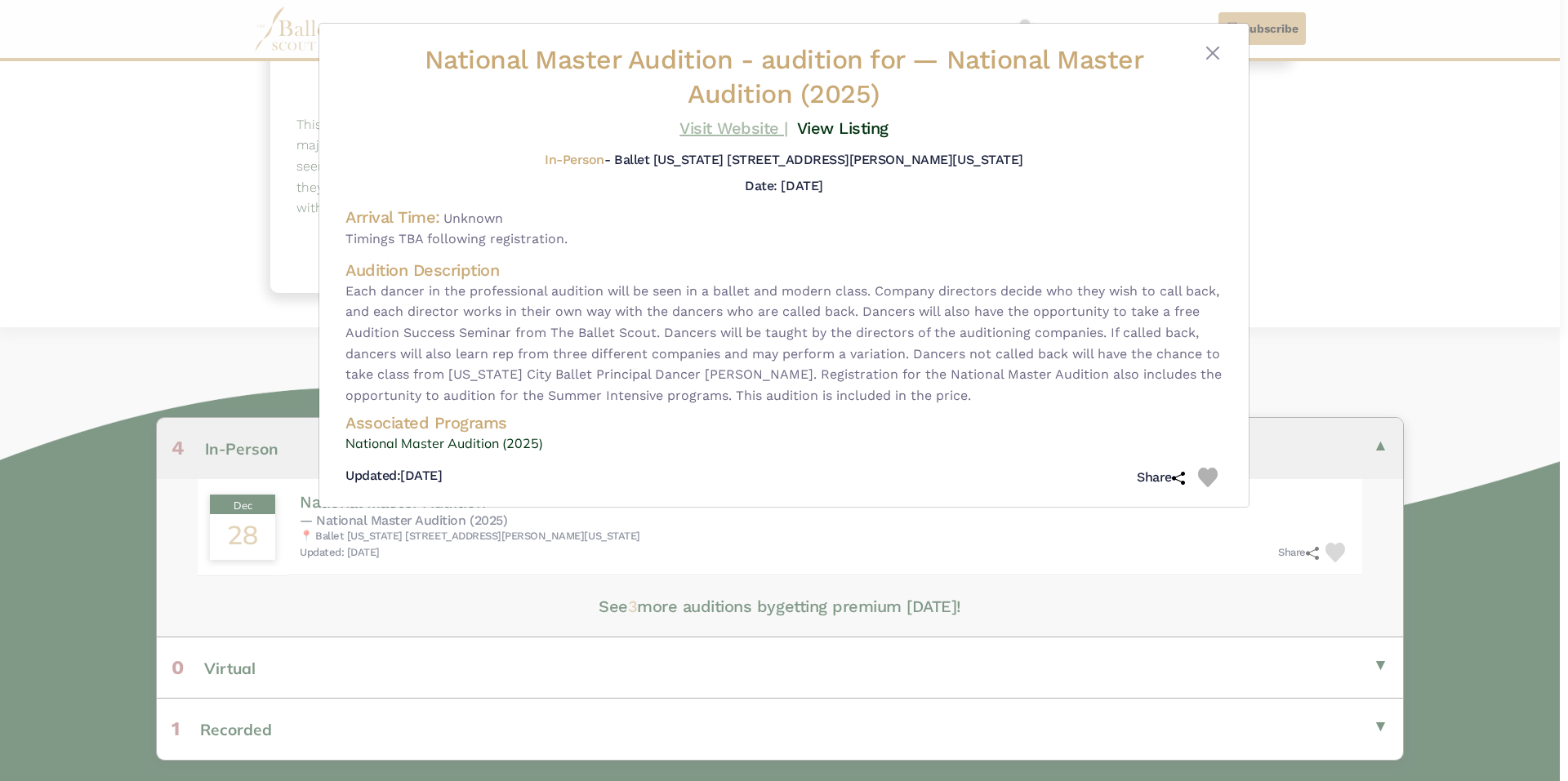
click at [726, 130] on link "Visit Website |" at bounding box center [733, 128] width 109 height 20
click at [1205, 54] on button "Close" at bounding box center [1212, 54] width 20 height 20
